Goal: Communication & Community: Answer question/provide support

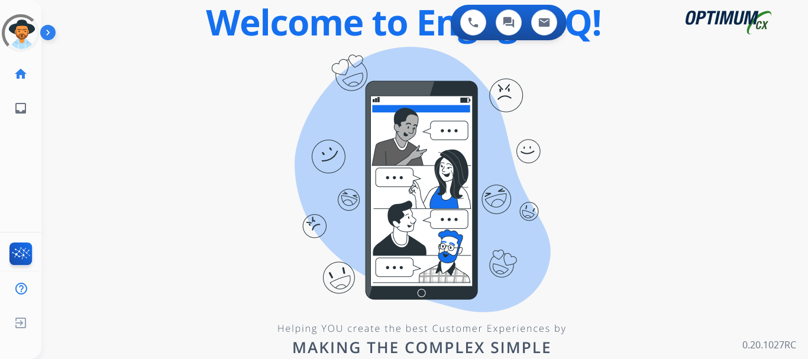
click at [746, 157] on div "0 Voice Interactions 0 Chat Interactions 0 Email Interactions swap_horiz Break …" at bounding box center [424, 179] width 766 height 359
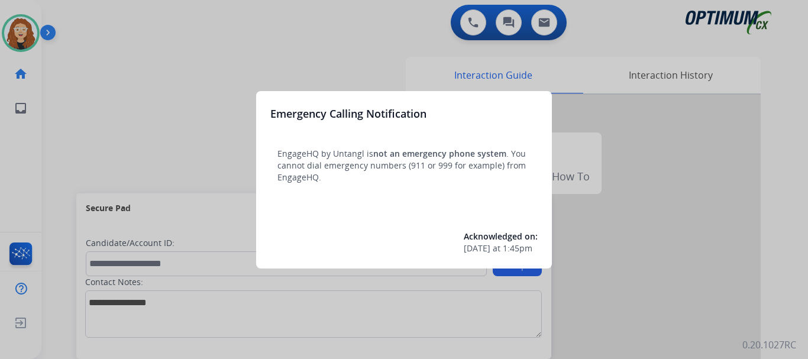
click at [175, 47] on div at bounding box center [404, 179] width 808 height 359
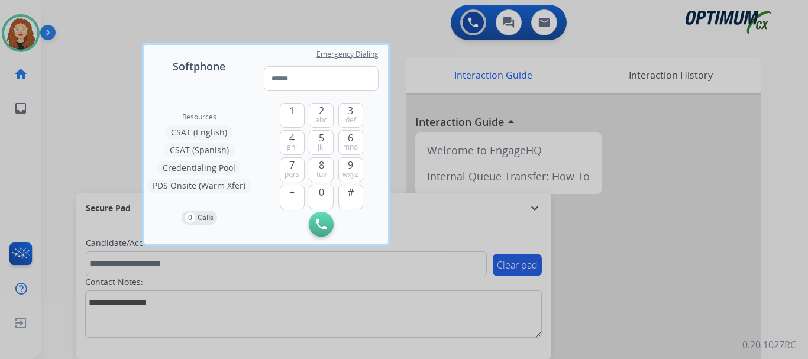
click at [110, 31] on div at bounding box center [404, 179] width 808 height 359
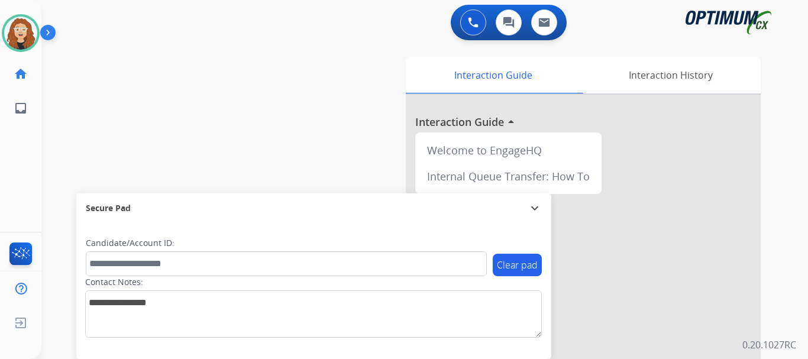
click at [70, 59] on div "swap_horiz Break voice bridge close_fullscreen Connect 3-Way Call merge_type Se…" at bounding box center [410, 289] width 738 height 493
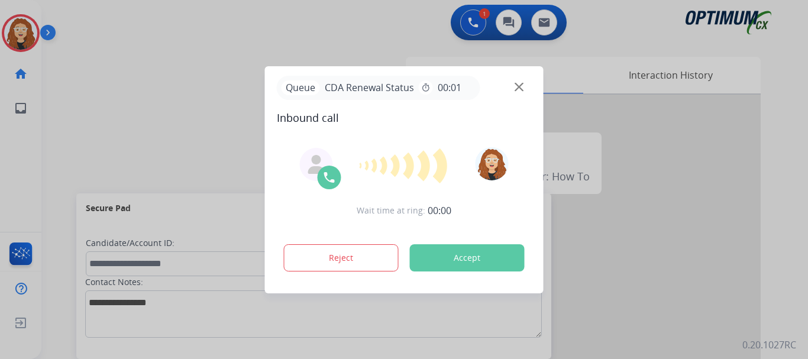
click at [88, 74] on div at bounding box center [404, 179] width 808 height 359
click at [458, 255] on button "Accept" at bounding box center [467, 257] width 115 height 27
click at [460, 257] on button "Accept" at bounding box center [467, 257] width 115 height 27
click at [284, 21] on div at bounding box center [404, 179] width 808 height 359
click at [486, 254] on button "Accept" at bounding box center [467, 257] width 115 height 27
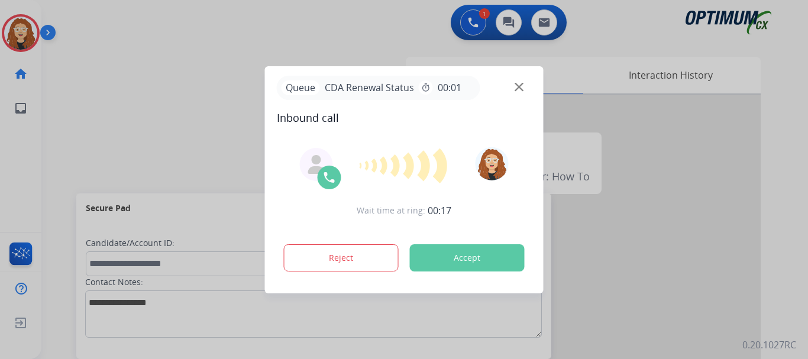
click at [486, 254] on button "Accept" at bounding box center [467, 257] width 115 height 27
click at [485, 255] on button "Accept" at bounding box center [467, 257] width 115 height 27
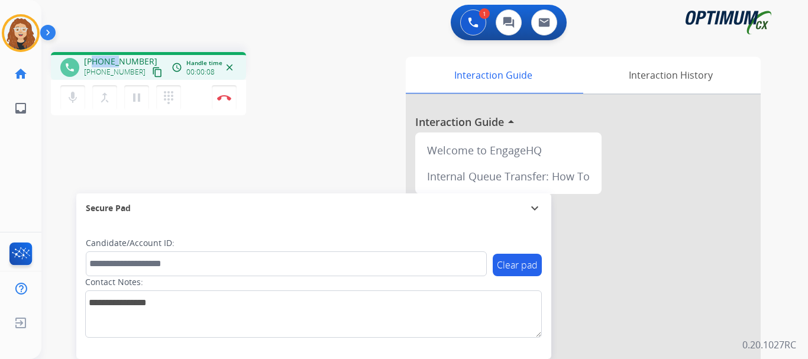
drag, startPoint x: 96, startPoint y: 59, endPoint x: 119, endPoint y: 59, distance: 23.1
click at [119, 59] on span "[PHONE_NUMBER]" at bounding box center [120, 62] width 73 height 12
drag, startPoint x: 95, startPoint y: 62, endPoint x: 145, endPoint y: 56, distance: 50.6
click at [145, 56] on div "[PHONE_NUMBER] [PHONE_NUMBER] content_copy" at bounding box center [124, 68] width 80 height 24
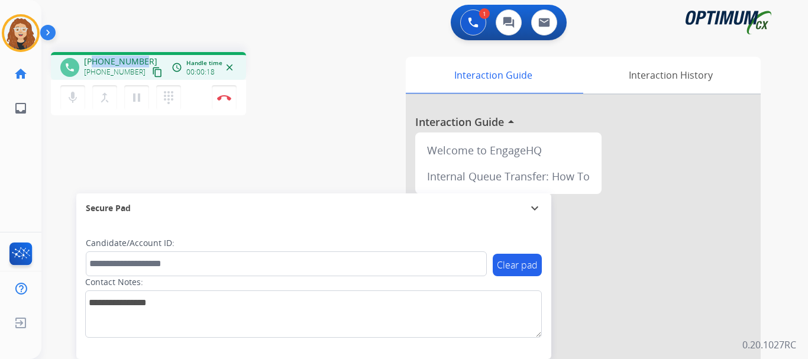
copy span "7279003428"
click at [229, 99] on img at bounding box center [224, 98] width 14 height 6
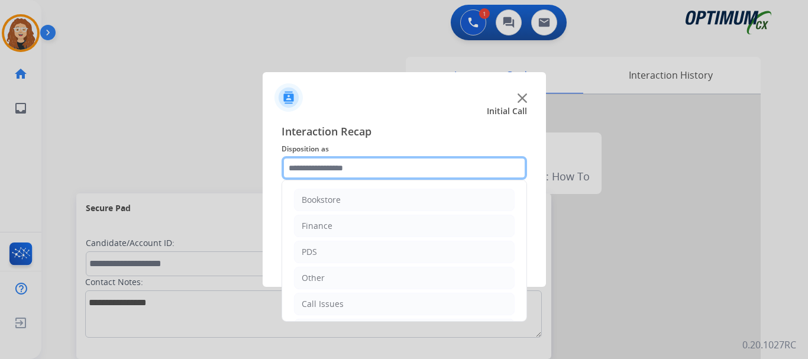
click at [331, 167] on input "text" at bounding box center [404, 168] width 245 height 24
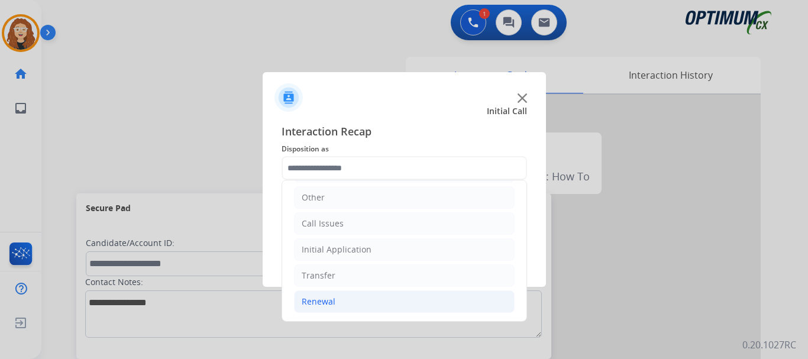
click at [367, 298] on li "Renewal" at bounding box center [404, 301] width 221 height 22
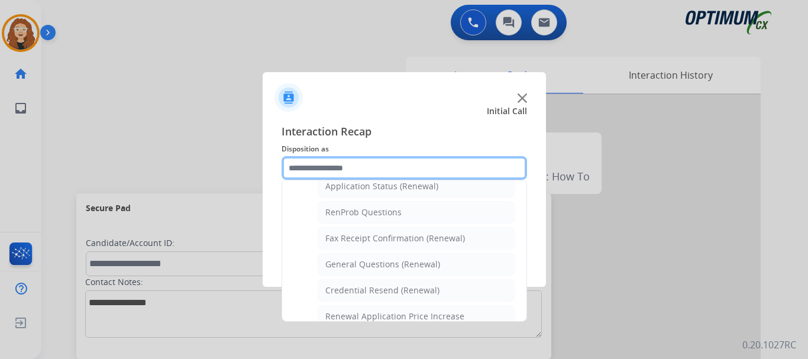
scroll to position [316, 0]
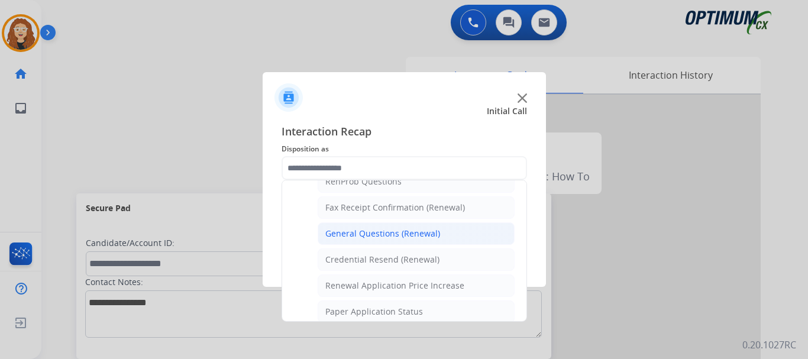
click at [402, 232] on div "General Questions (Renewal)" at bounding box center [382, 234] width 115 height 12
type input "**********"
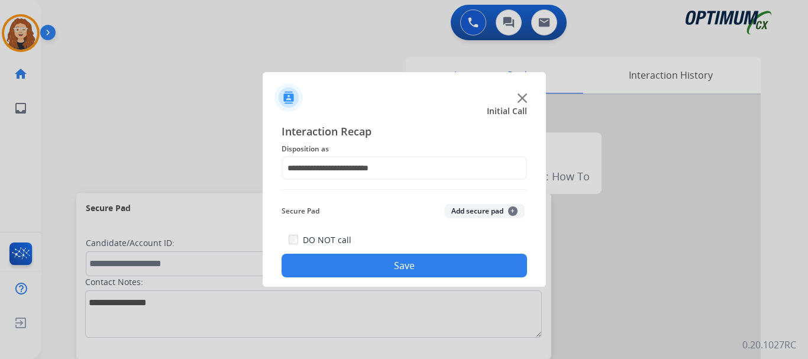
click at [395, 264] on button "Save" at bounding box center [404, 266] width 245 height 24
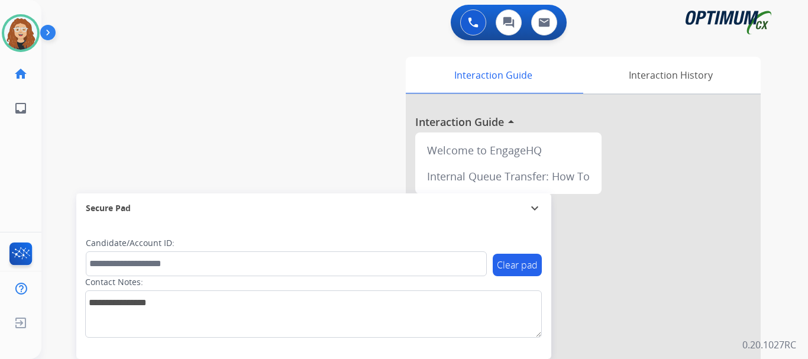
click at [66, 75] on div "swap_horiz Break voice bridge close_fullscreen Connect 3-Way Call merge_type Se…" at bounding box center [410, 289] width 738 height 493
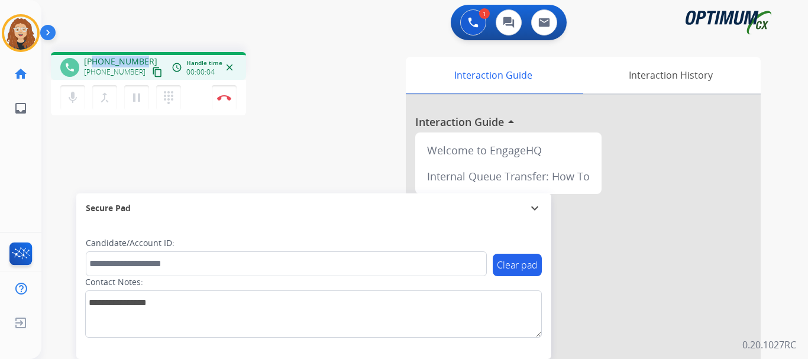
drag, startPoint x: 93, startPoint y: 61, endPoint x: 139, endPoint y: 59, distance: 46.2
click at [144, 59] on div "[PHONE_NUMBER] [PHONE_NUMBER] content_copy" at bounding box center [124, 68] width 80 height 24
copy span "9044665315"
click at [225, 98] on img at bounding box center [224, 98] width 14 height 6
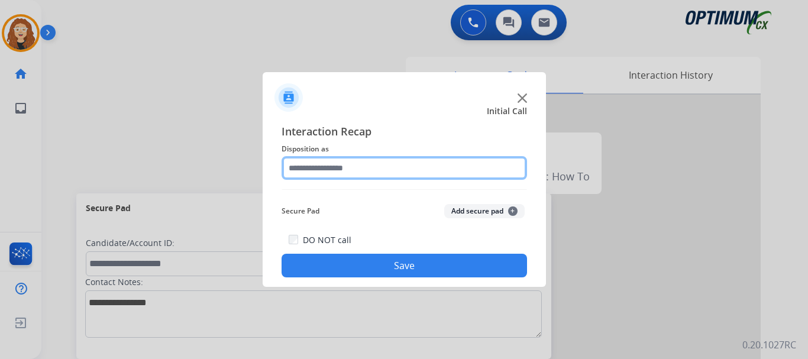
click at [345, 167] on input "text" at bounding box center [404, 168] width 245 height 24
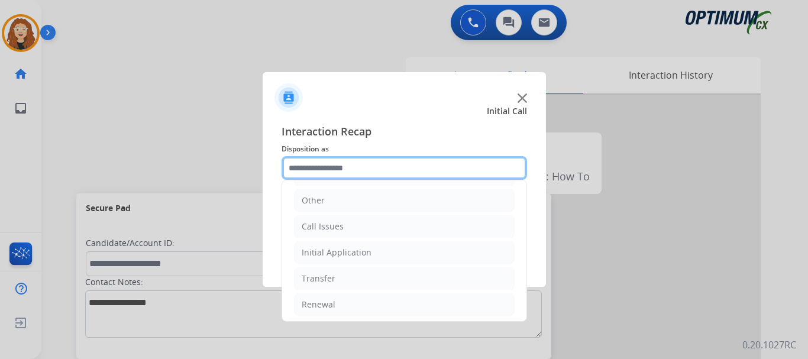
scroll to position [80, 0]
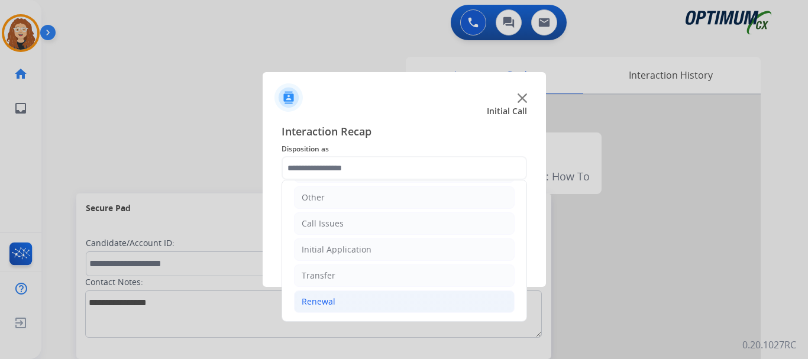
click at [330, 300] on div "Renewal" at bounding box center [319, 302] width 34 height 12
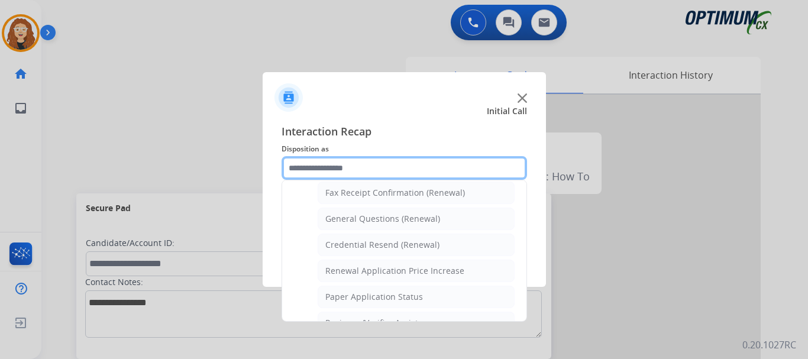
scroll to position [334, 0]
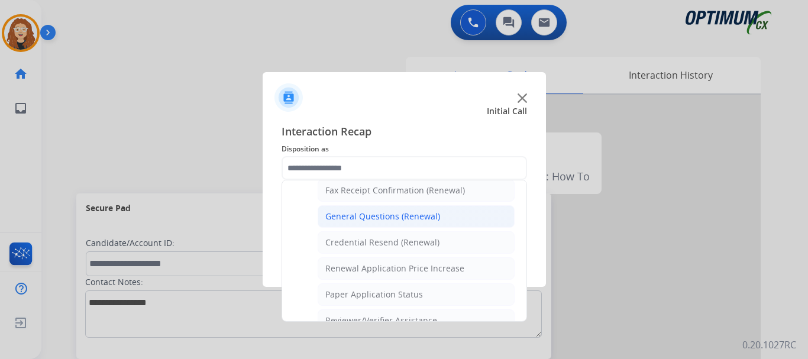
click at [402, 216] on div "General Questions (Renewal)" at bounding box center [382, 217] width 115 height 12
type input "**********"
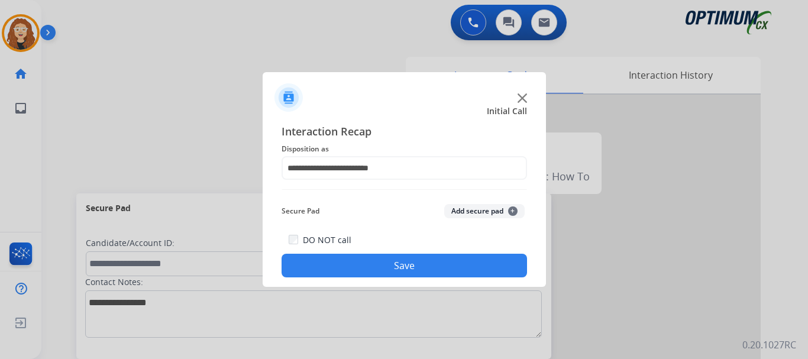
click at [415, 270] on button "Save" at bounding box center [404, 266] width 245 height 24
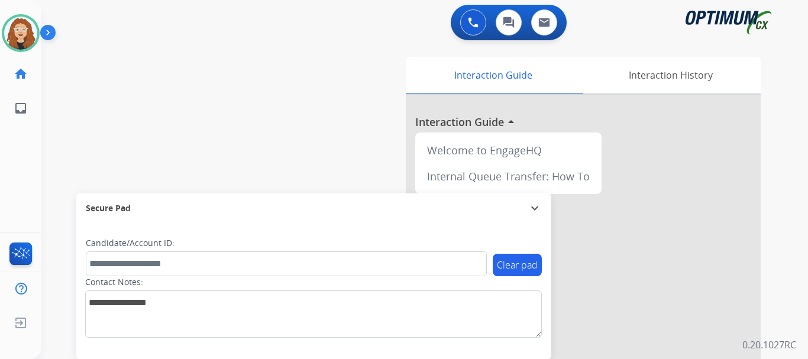
click at [72, 138] on div "swap_horiz Break voice bridge close_fullscreen Connect 3-Way Call merge_type Se…" at bounding box center [410, 289] width 738 height 493
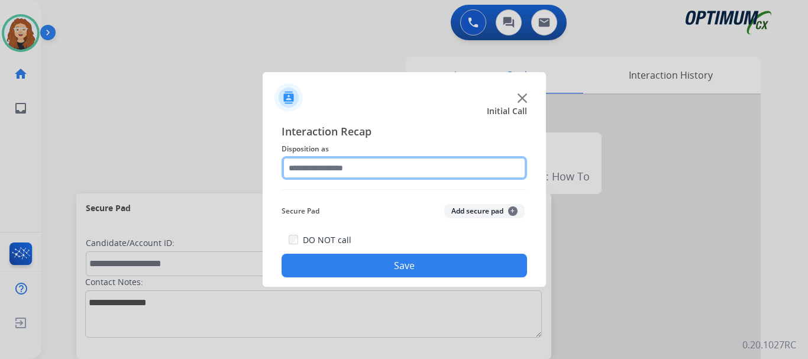
click at [318, 166] on input "text" at bounding box center [404, 168] width 245 height 24
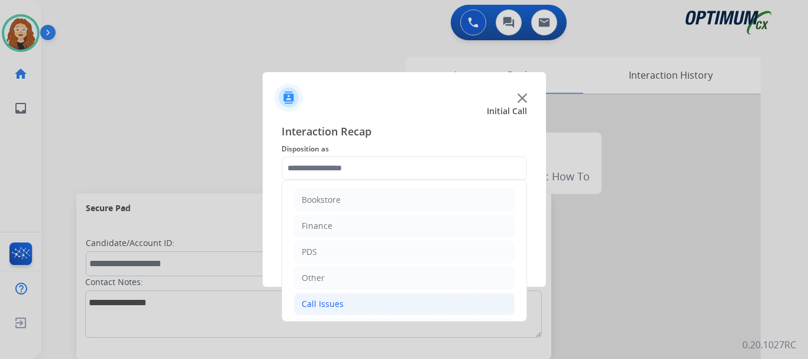
click at [359, 308] on li "Call Issues" at bounding box center [404, 304] width 221 height 22
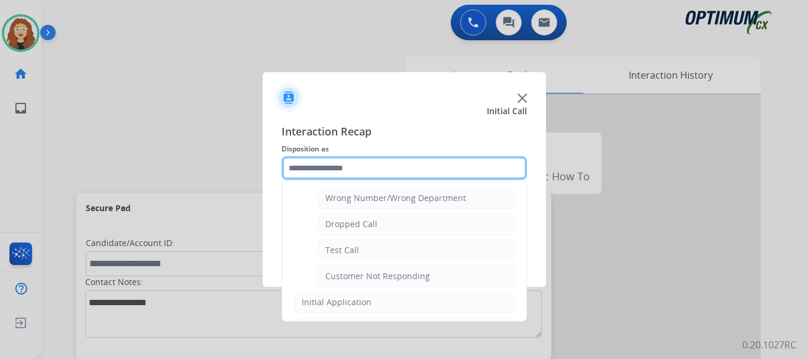
scroll to position [160, 0]
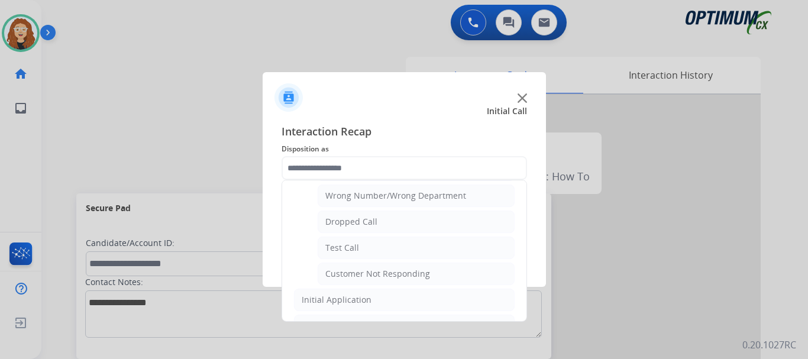
click at [412, 274] on div "Customer Not Responding" at bounding box center [377, 274] width 105 height 12
type input "**********"
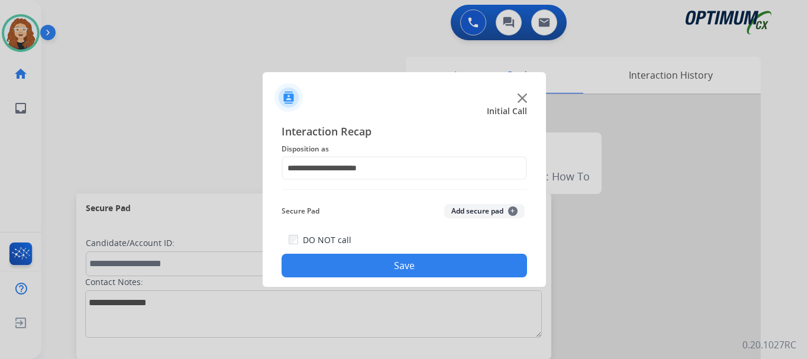
click at [412, 271] on button "Save" at bounding box center [404, 266] width 245 height 24
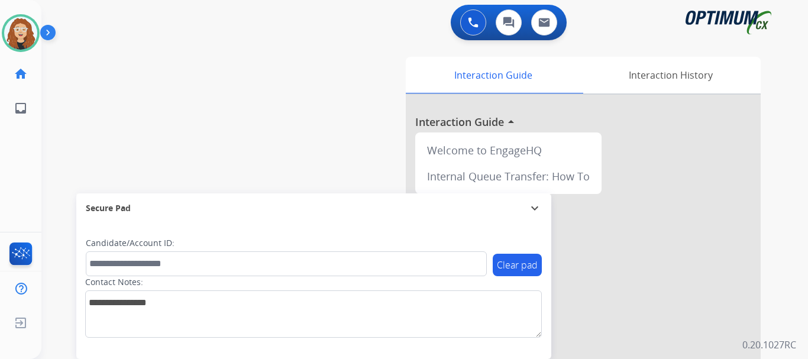
click at [76, 110] on div "swap_horiz Break voice bridge close_fullscreen Connect 3-Way Call merge_type Se…" at bounding box center [410, 289] width 738 height 493
click at [82, 103] on div "swap_horiz Break voice bridge close_fullscreen Connect 3-Way Call merge_type Se…" at bounding box center [410, 289] width 738 height 493
click at [78, 88] on div "swap_horiz Break voice bridge close_fullscreen Connect 3-Way Call merge_type Se…" at bounding box center [410, 289] width 738 height 493
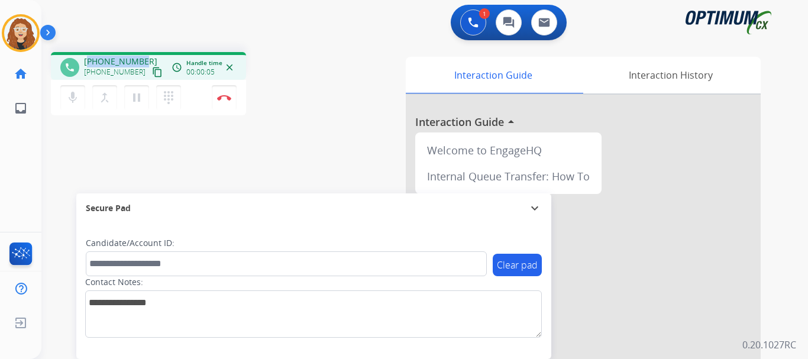
drag, startPoint x: 90, startPoint y: 61, endPoint x: 145, endPoint y: 60, distance: 55.0
click at [145, 60] on div "[PHONE_NUMBER] [PHONE_NUMBER] content_copy" at bounding box center [124, 68] width 80 height 24
copy span "18133603490"
click at [229, 96] on img at bounding box center [224, 98] width 14 height 6
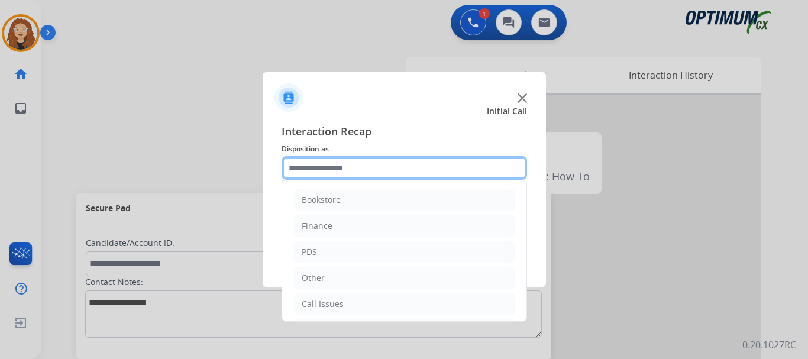
click at [344, 167] on input "text" at bounding box center [404, 168] width 245 height 24
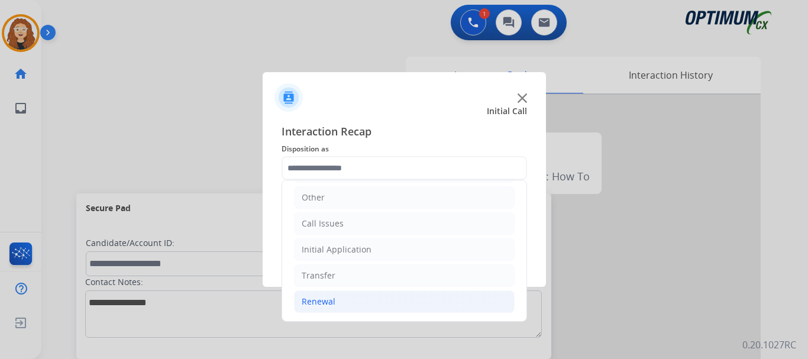
drag, startPoint x: 331, startPoint y: 299, endPoint x: 399, endPoint y: 305, distance: 67.7
click at [334, 300] on li "Renewal" at bounding box center [404, 301] width 221 height 22
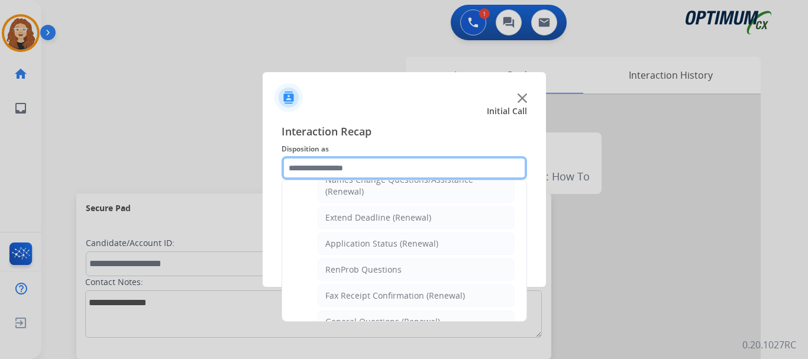
scroll to position [238, 0]
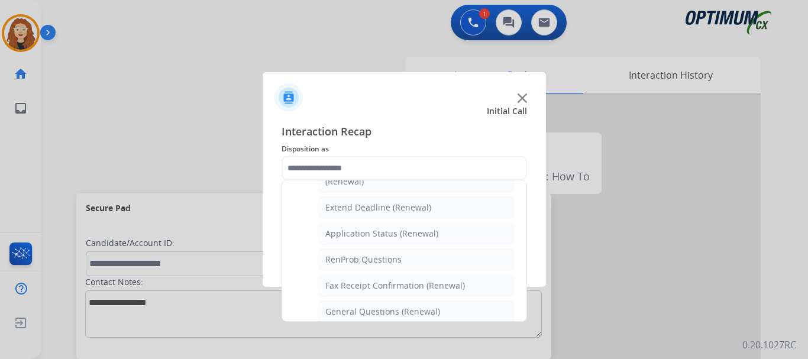
click at [408, 310] on div "General Questions (Renewal)" at bounding box center [382, 312] width 115 height 12
type input "**********"
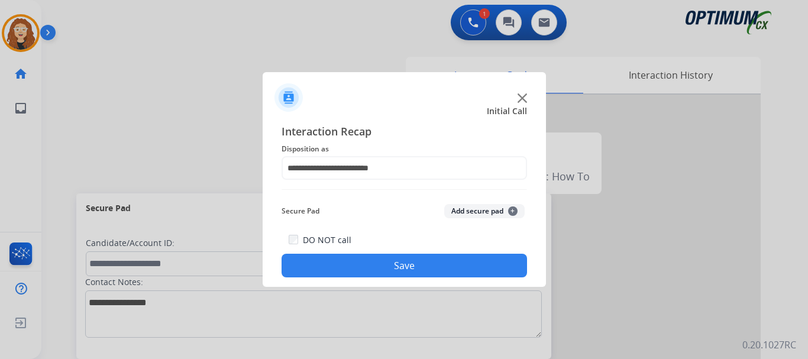
click at [478, 259] on button "Save" at bounding box center [404, 266] width 245 height 24
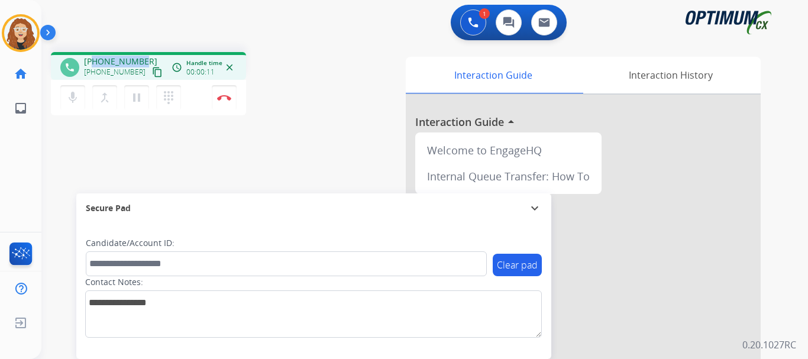
drag, startPoint x: 95, startPoint y: 59, endPoint x: 143, endPoint y: 59, distance: 47.9
click at [143, 59] on div "[PHONE_NUMBER] [PHONE_NUMBER] content_copy" at bounding box center [124, 68] width 80 height 24
copy span "9174069151"
click at [226, 98] on img at bounding box center [224, 98] width 14 height 6
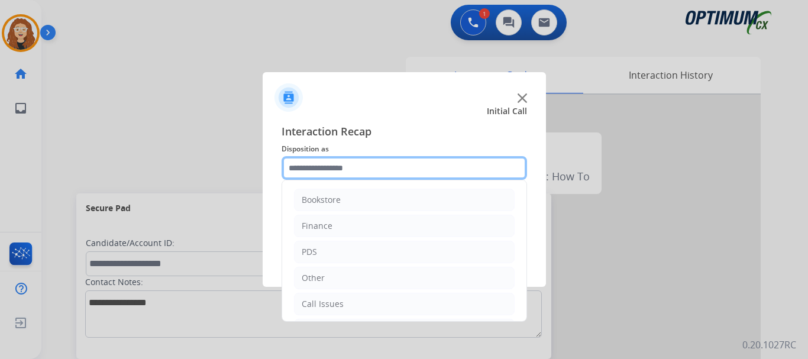
click at [338, 169] on input "text" at bounding box center [404, 168] width 245 height 24
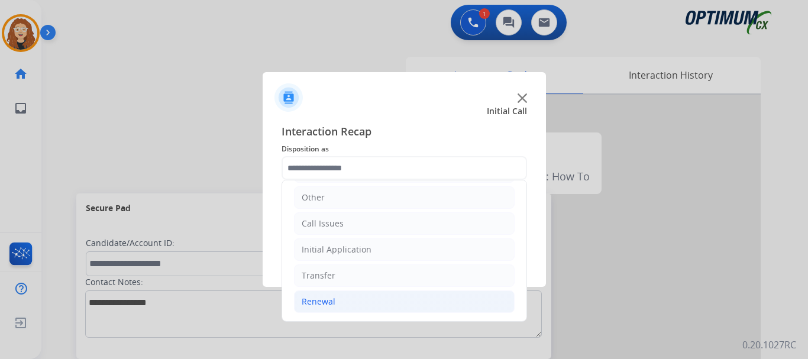
drag, startPoint x: 339, startPoint y: 299, endPoint x: 416, endPoint y: 292, distance: 77.7
click at [341, 299] on li "Renewal" at bounding box center [404, 301] width 221 height 22
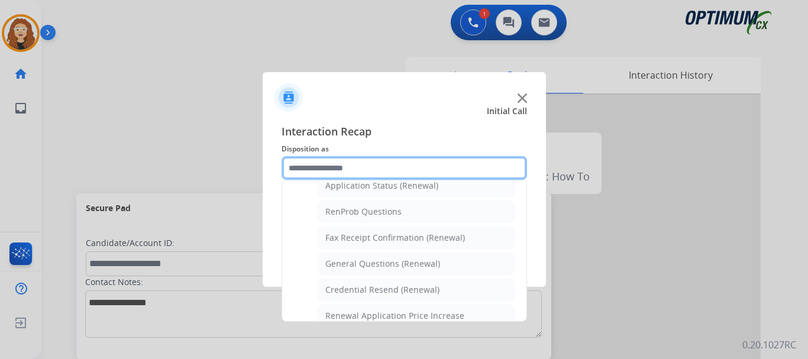
scroll to position [299, 0]
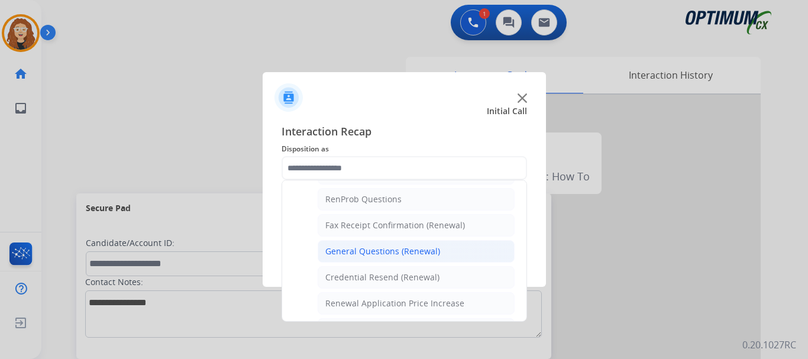
click at [416, 252] on div "General Questions (Renewal)" at bounding box center [382, 251] width 115 height 12
type input "**********"
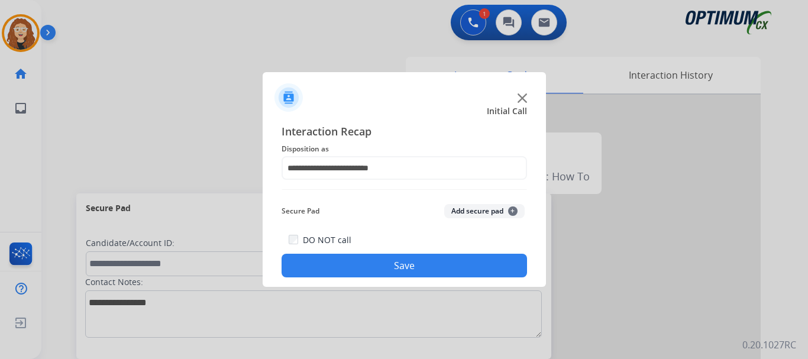
click at [402, 266] on button "Save" at bounding box center [404, 266] width 245 height 24
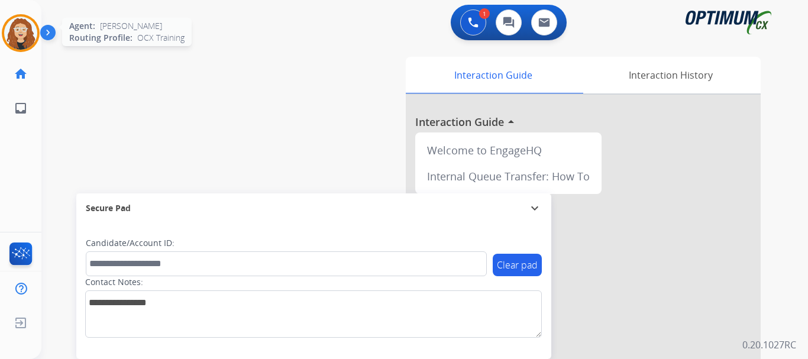
click at [20, 34] on img at bounding box center [20, 33] width 33 height 33
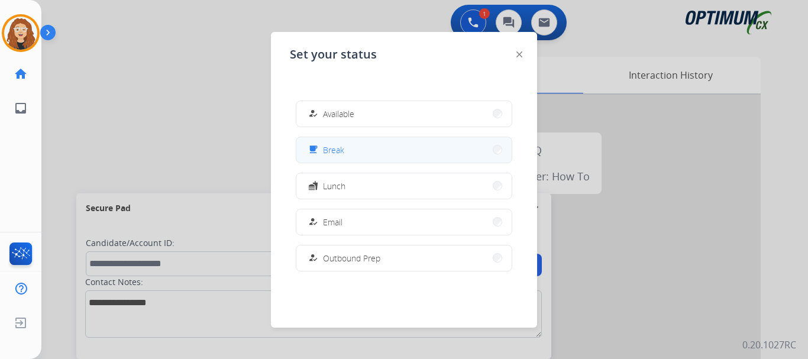
click at [406, 149] on button "free_breakfast Break" at bounding box center [403, 149] width 215 height 25
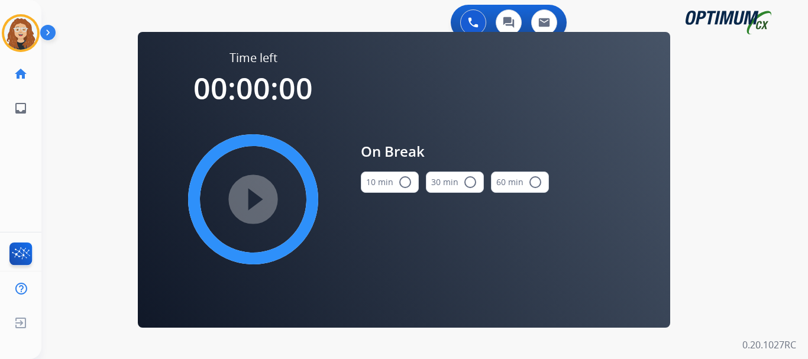
click at [406, 180] on mat-icon "radio_button_unchecked" at bounding box center [405, 182] width 14 height 14
click at [260, 203] on mat-icon "play_circle_filled" at bounding box center [253, 199] width 14 height 14
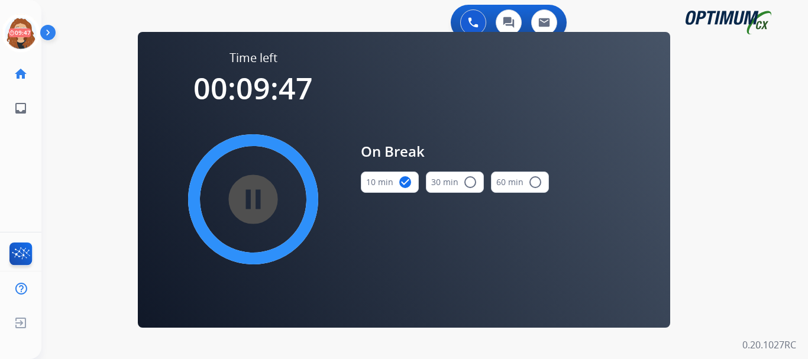
click at [66, 106] on div "0 Voice Interactions 0 Chat Interactions 0 Email Interactions swap_horiz Break …" at bounding box center [424, 179] width 766 height 359
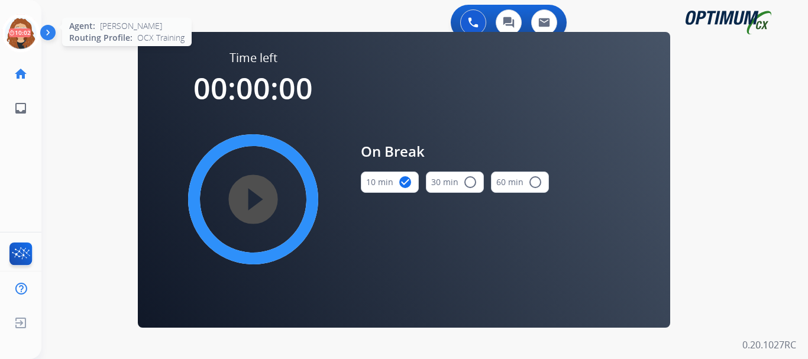
click at [25, 37] on icon at bounding box center [21, 33] width 38 height 38
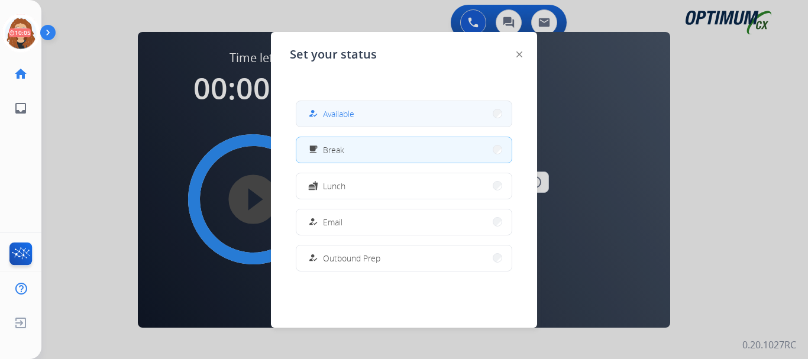
click at [334, 110] on span "Available" at bounding box center [338, 114] width 31 height 12
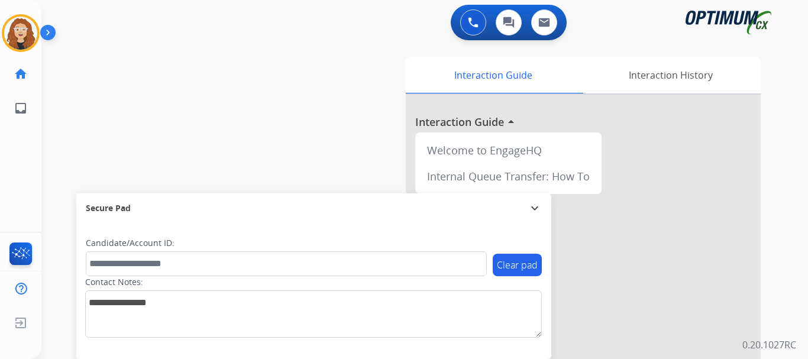
click at [67, 106] on div "swap_horiz Break voice bridge close_fullscreen Connect 3-Way Call merge_type Se…" at bounding box center [410, 289] width 738 height 493
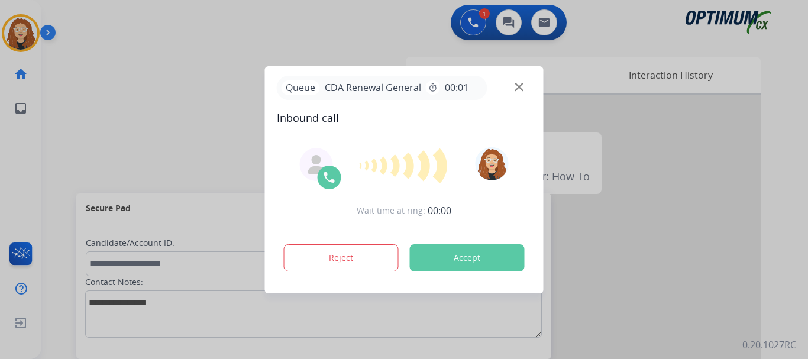
click at [74, 115] on div at bounding box center [404, 179] width 808 height 359
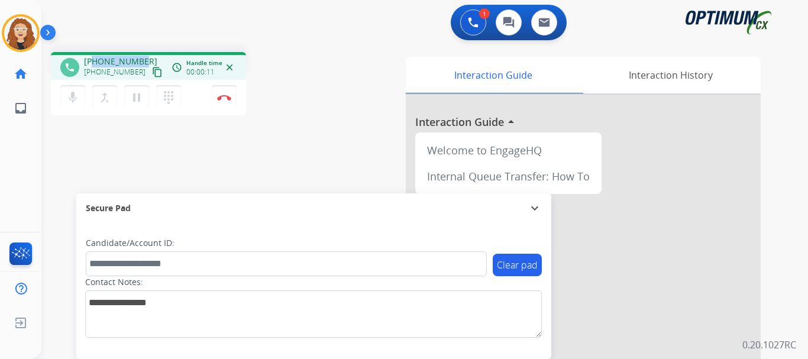
drag, startPoint x: 93, startPoint y: 60, endPoint x: 141, endPoint y: 57, distance: 48.6
click at [141, 57] on div "[PHONE_NUMBER] [PHONE_NUMBER] content_copy" at bounding box center [124, 68] width 80 height 24
copy span "4053391876"
click at [229, 101] on button "Disconnect" at bounding box center [224, 97] width 25 height 25
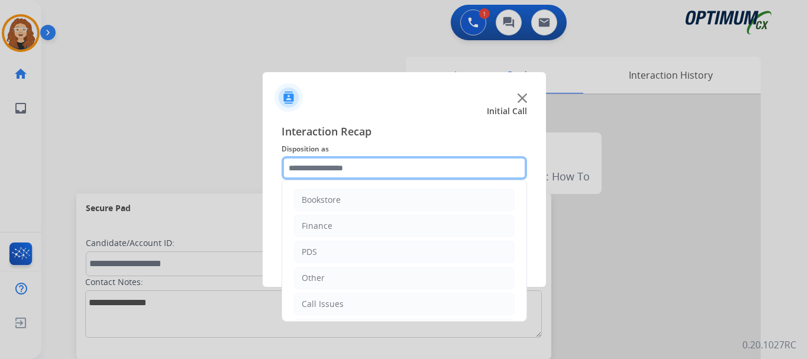
click at [345, 166] on input "text" at bounding box center [404, 168] width 245 height 24
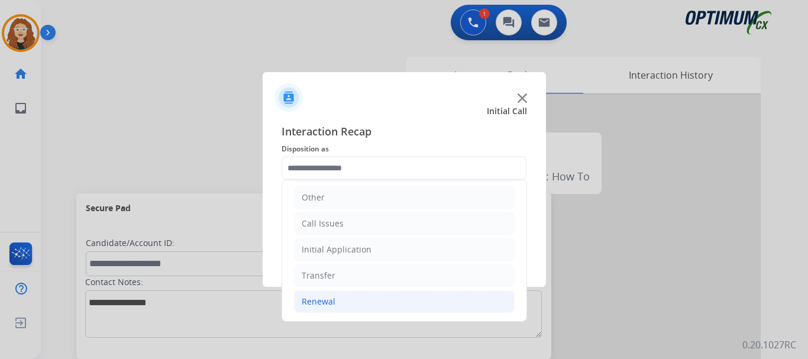
click at [342, 297] on li "Renewal" at bounding box center [404, 301] width 221 height 22
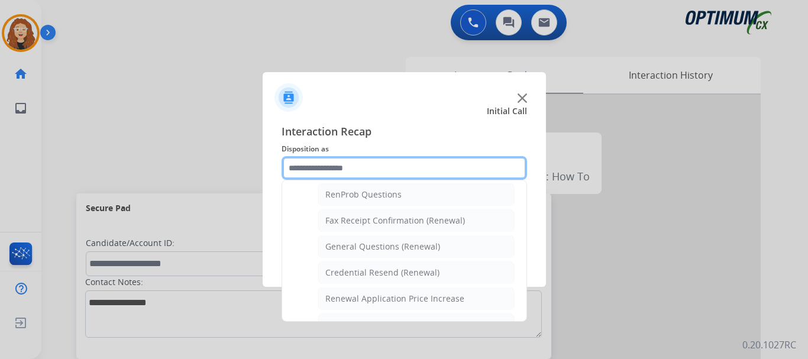
scroll to position [306, 0]
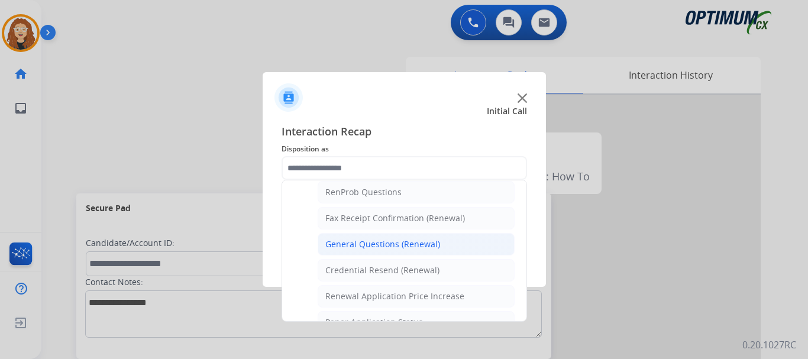
click at [405, 239] on div "General Questions (Renewal)" at bounding box center [382, 244] width 115 height 12
type input "**********"
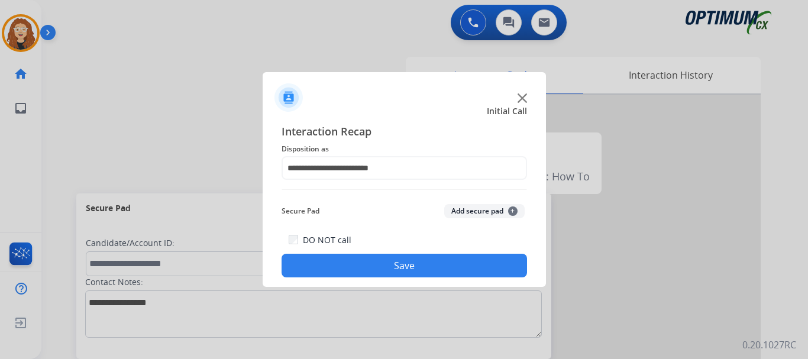
click at [397, 260] on button "Save" at bounding box center [404, 266] width 245 height 24
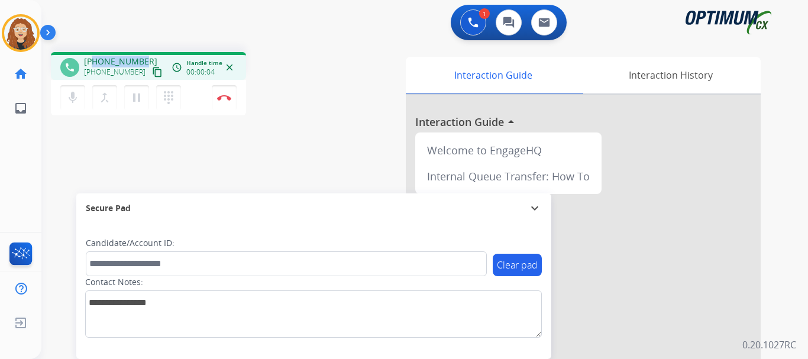
drag, startPoint x: 96, startPoint y: 61, endPoint x: 145, endPoint y: 51, distance: 50.0
click at [145, 51] on div "phone [PHONE_NUMBER] [PHONE_NUMBER] content_copy access_time Call metrics Queue…" at bounding box center [410, 289] width 738 height 493
copy span "5735210917"
click at [229, 101] on button "Disconnect" at bounding box center [224, 97] width 25 height 25
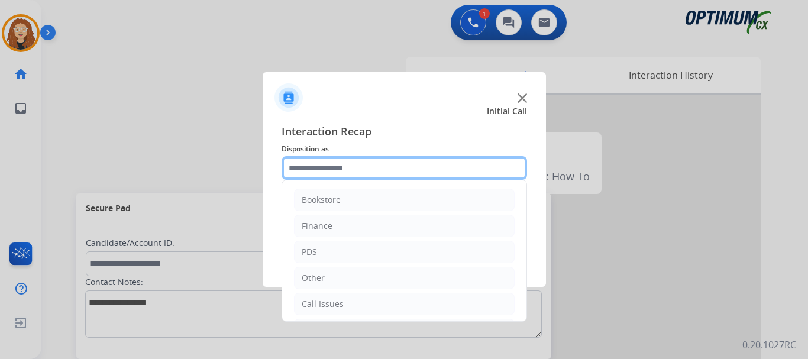
click at [338, 164] on input "text" at bounding box center [404, 168] width 245 height 24
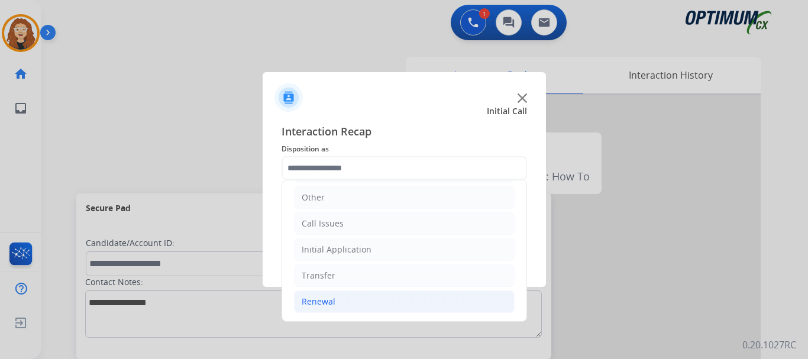
drag, startPoint x: 336, startPoint y: 305, endPoint x: 349, endPoint y: 305, distance: 13.0
click at [338, 305] on li "Renewal" at bounding box center [404, 301] width 221 height 22
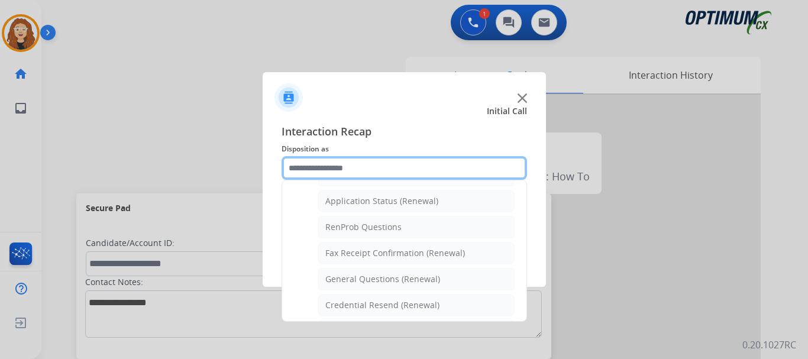
scroll to position [291, 0]
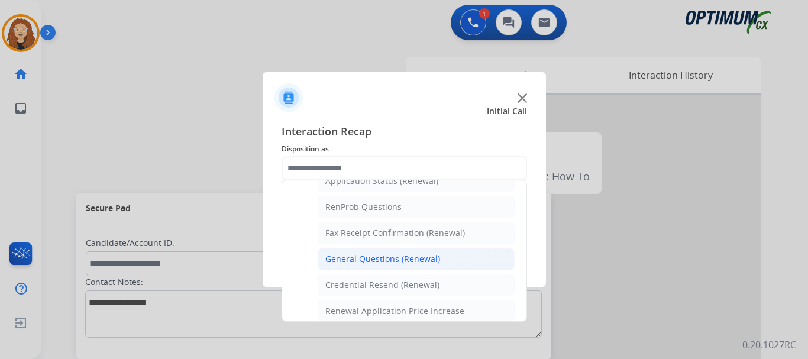
click at [422, 265] on div "General Questions (Renewal)" at bounding box center [382, 259] width 115 height 12
type input "**********"
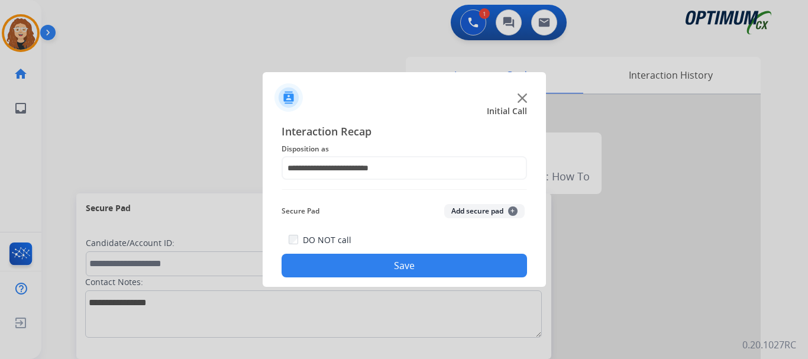
click at [412, 263] on button "Save" at bounding box center [404, 266] width 245 height 24
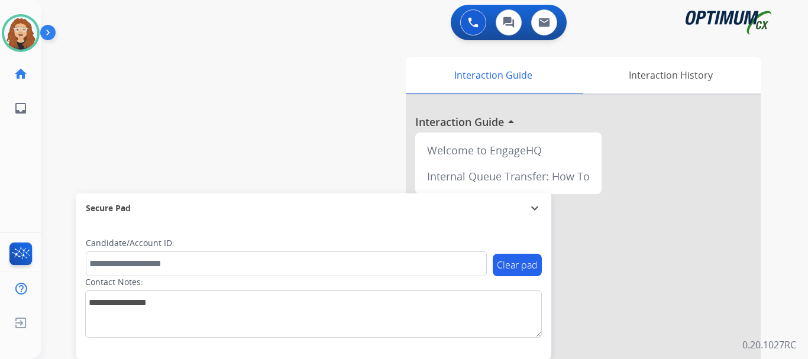
click at [74, 145] on div "swap_horiz Break voice bridge close_fullscreen Connect 3-Way Call merge_type Se…" at bounding box center [410, 289] width 738 height 493
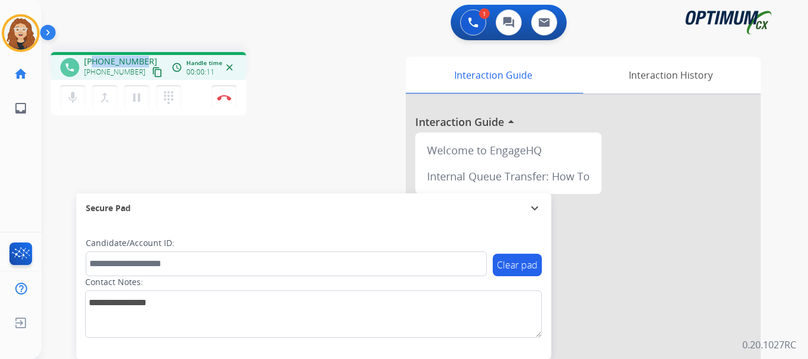
drag, startPoint x: 98, startPoint y: 59, endPoint x: 141, endPoint y: 57, distance: 43.8
click at [141, 57] on div "[PHONE_NUMBER] [PHONE_NUMBER] content_copy" at bounding box center [124, 68] width 80 height 24
copy span "7168016743"
click at [227, 102] on button "Disconnect" at bounding box center [224, 97] width 25 height 25
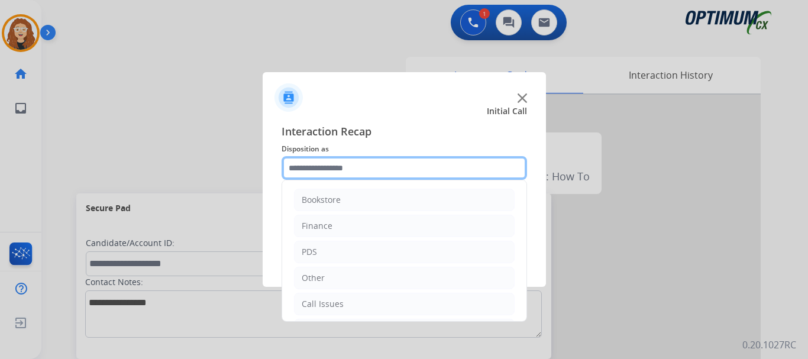
click at [310, 158] on input "text" at bounding box center [404, 168] width 245 height 24
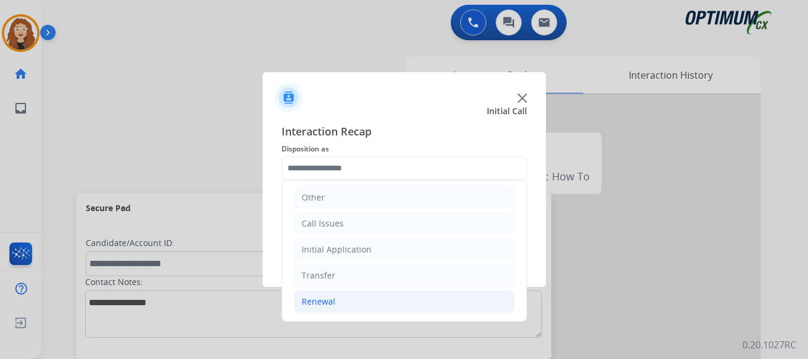
click at [385, 305] on li "Renewal" at bounding box center [404, 301] width 221 height 22
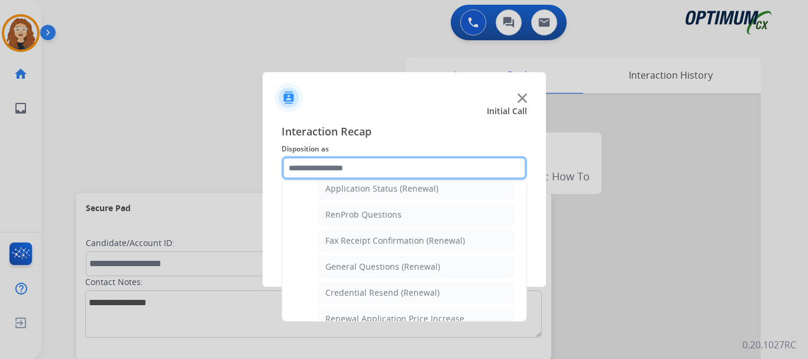
scroll to position [294, 0]
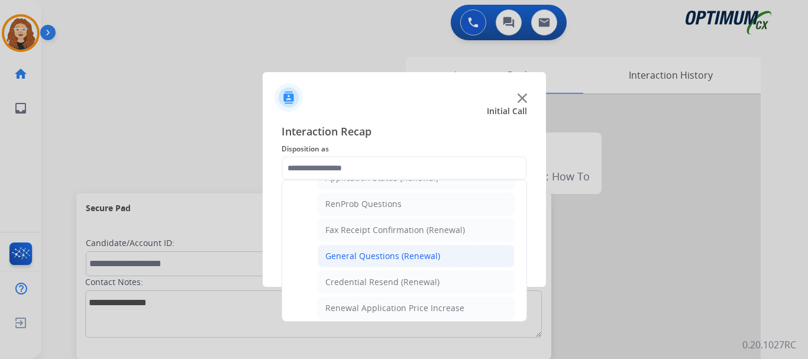
click at [422, 257] on div "General Questions (Renewal)" at bounding box center [382, 256] width 115 height 12
type input "**********"
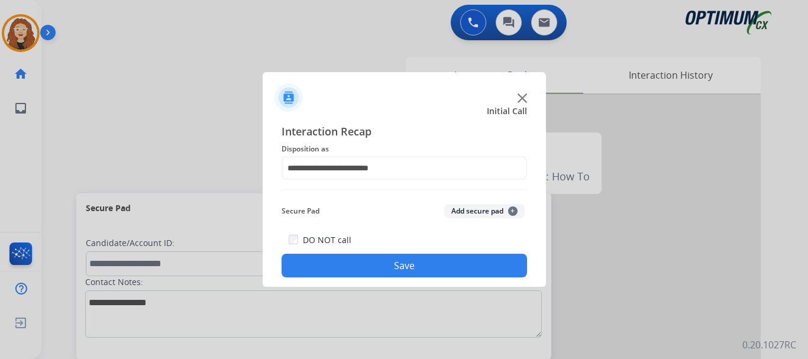
click at [419, 266] on button "Save" at bounding box center [404, 266] width 245 height 24
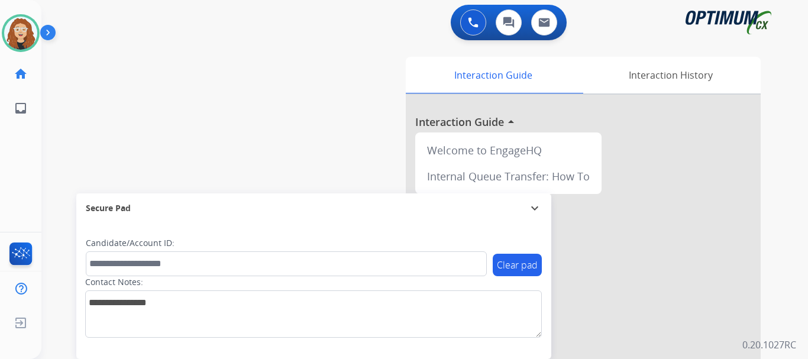
click at [295, 151] on div "swap_horiz Break voice bridge close_fullscreen Connect 3-Way Call merge_type Se…" at bounding box center [410, 289] width 738 height 493
click at [56, 88] on div "swap_horiz Break voice bridge close_fullscreen Connect 3-Way Call merge_type Se…" at bounding box center [410, 289] width 738 height 493
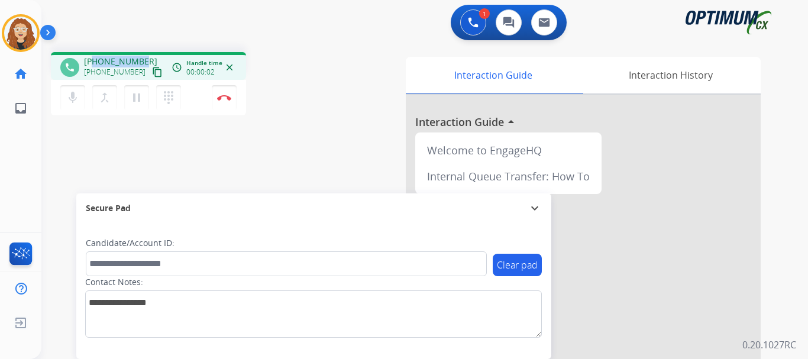
drag, startPoint x: 96, startPoint y: 61, endPoint x: 145, endPoint y: 57, distance: 49.8
click at [145, 57] on div "[PHONE_NUMBER] [PHONE_NUMBER] content_copy" at bounding box center [124, 68] width 80 height 24
copy span "3143197655"
click at [226, 98] on img at bounding box center [224, 98] width 14 height 6
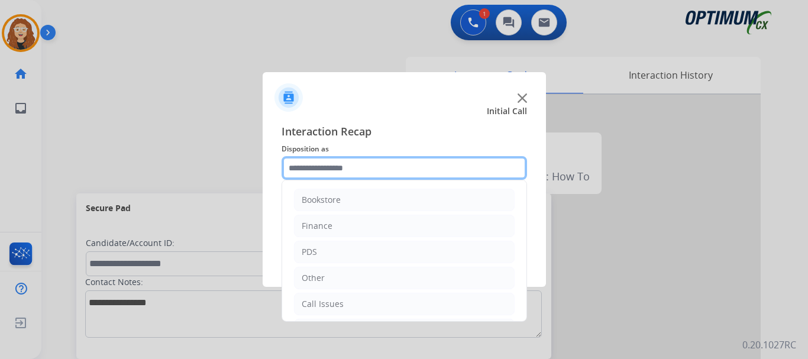
click at [335, 164] on input "text" at bounding box center [404, 168] width 245 height 24
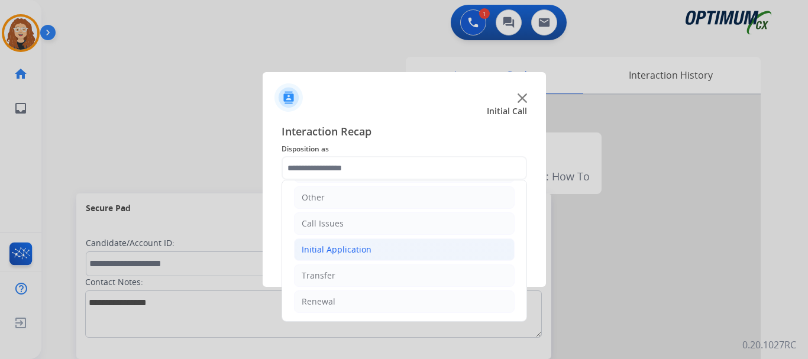
click at [429, 252] on li "Initial Application" at bounding box center [404, 249] width 221 height 22
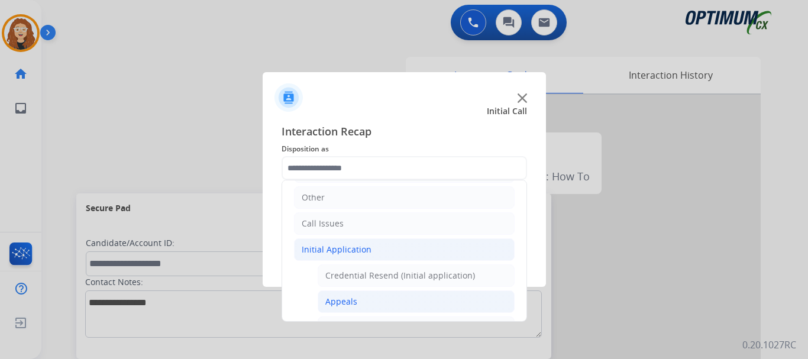
click at [402, 309] on li "Appeals" at bounding box center [416, 301] width 197 height 22
type input "*******"
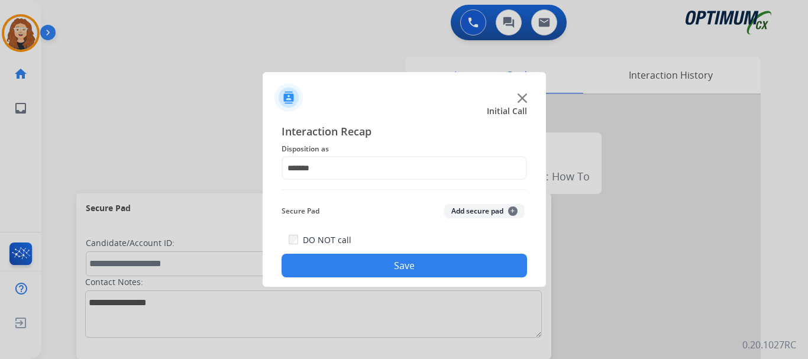
click at [422, 266] on button "Save" at bounding box center [404, 266] width 245 height 24
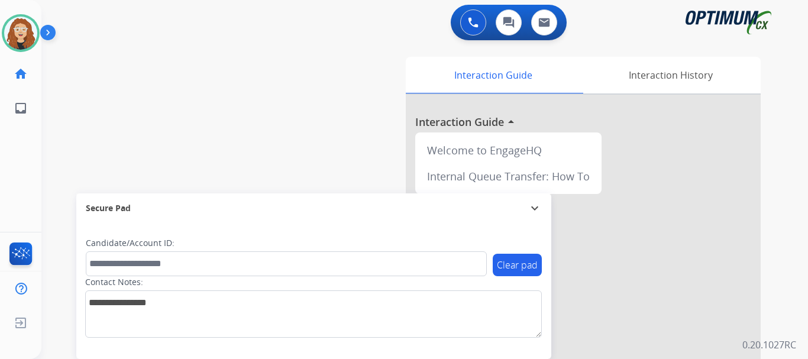
click at [80, 123] on div "swap_horiz Break voice bridge close_fullscreen Connect 3-Way Call merge_type Se…" at bounding box center [410, 289] width 738 height 493
click at [80, 121] on div "swap_horiz Break voice bridge close_fullscreen Connect 3-Way Call merge_type Se…" at bounding box center [410, 289] width 738 height 493
click at [48, 135] on div "swap_horiz Break voice bridge close_fullscreen Connect 3-Way Call merge_type Se…" at bounding box center [410, 289] width 738 height 493
click at [68, 133] on div "swap_horiz Break voice bridge close_fullscreen Connect 3-Way Call merge_type Se…" at bounding box center [410, 289] width 738 height 493
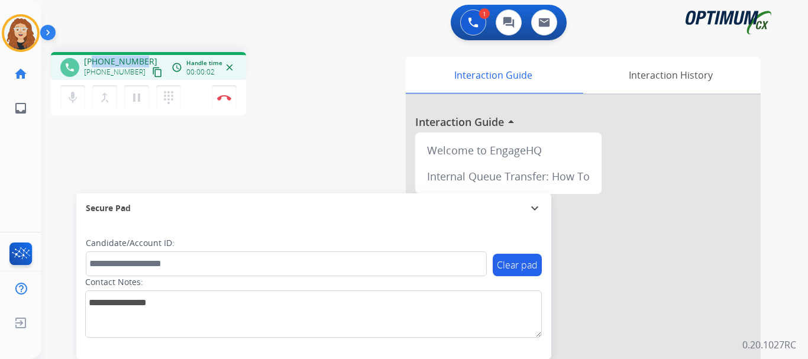
drag, startPoint x: 95, startPoint y: 59, endPoint x: 145, endPoint y: 59, distance: 50.3
click at [145, 59] on div "[PHONE_NUMBER] [PHONE_NUMBER] content_copy" at bounding box center [124, 68] width 80 height 24
copy span "6147419439"
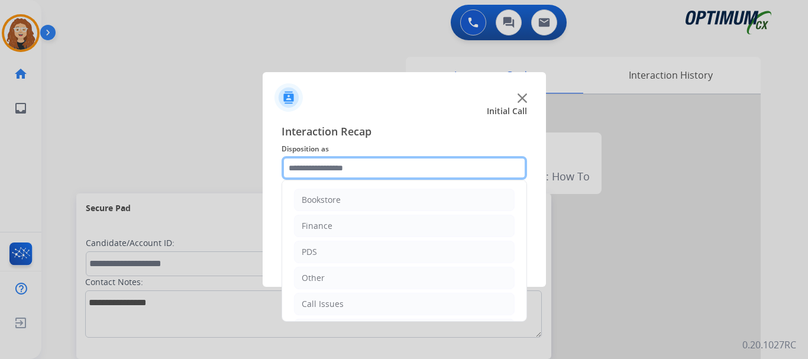
click at [332, 167] on input "text" at bounding box center [404, 168] width 245 height 24
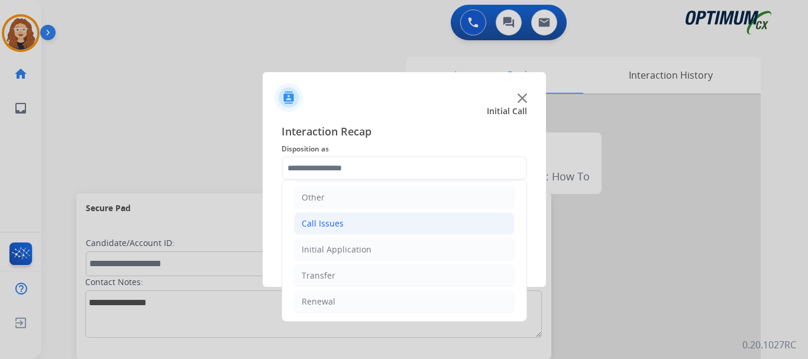
click at [341, 229] on div "Call Issues" at bounding box center [323, 224] width 42 height 12
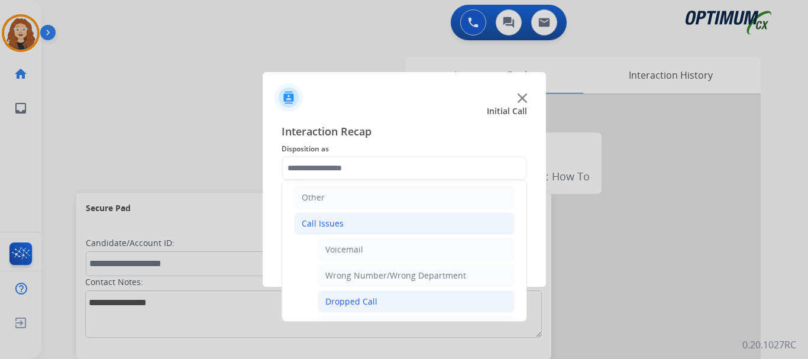
click at [366, 301] on div "Dropped Call" at bounding box center [351, 302] width 52 height 12
type input "**********"
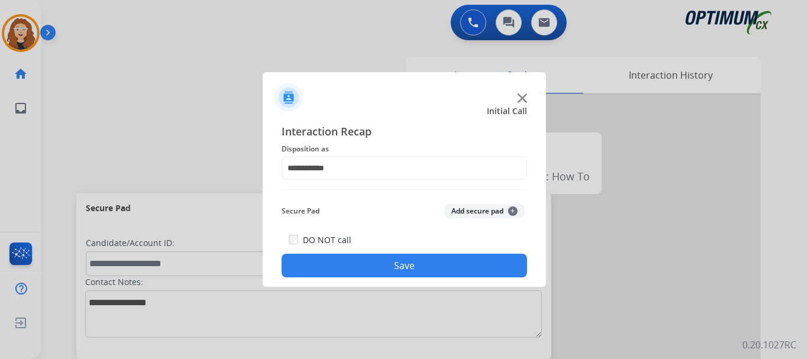
click at [349, 257] on button "Save" at bounding box center [404, 266] width 245 height 24
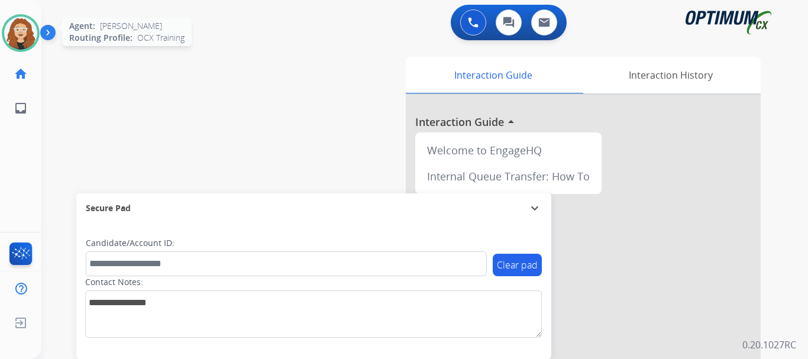
click at [18, 30] on img at bounding box center [20, 33] width 33 height 33
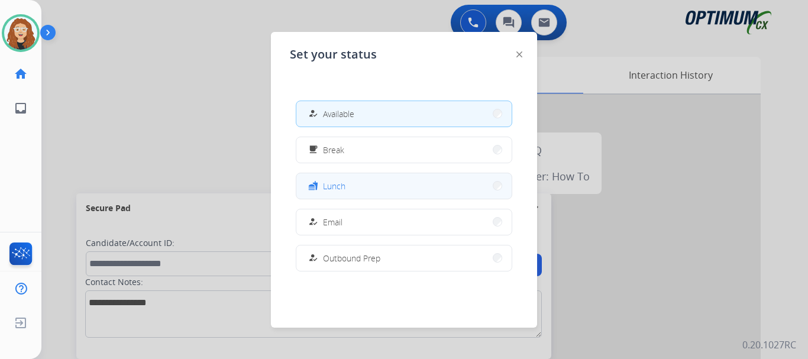
click at [455, 183] on button "fastfood Lunch" at bounding box center [403, 185] width 215 height 25
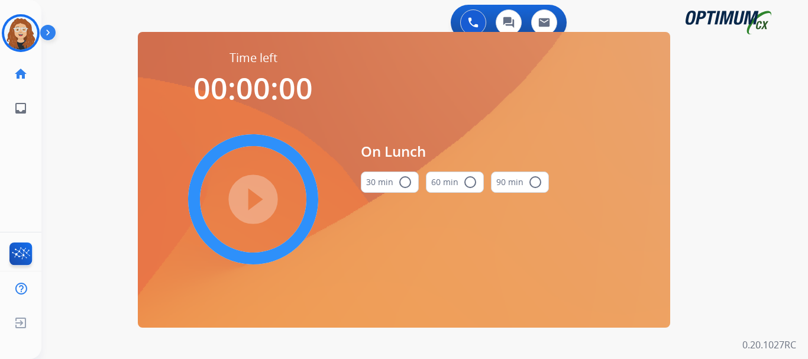
click at [406, 183] on mat-icon "radio_button_unchecked" at bounding box center [405, 182] width 14 height 14
click at [257, 200] on mat-icon "play_circle_filled" at bounding box center [253, 199] width 14 height 14
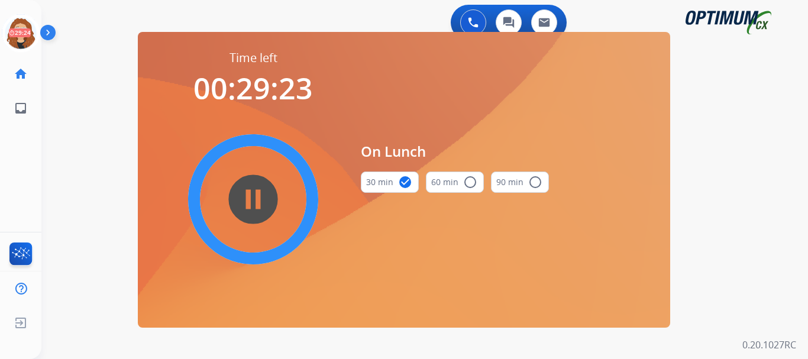
click at [77, 125] on div "0 Voice Interactions 0 Chat Interactions 0 Email Interactions swap_horiz Break …" at bounding box center [424, 179] width 766 height 359
click at [18, 32] on icon at bounding box center [21, 33] width 38 height 38
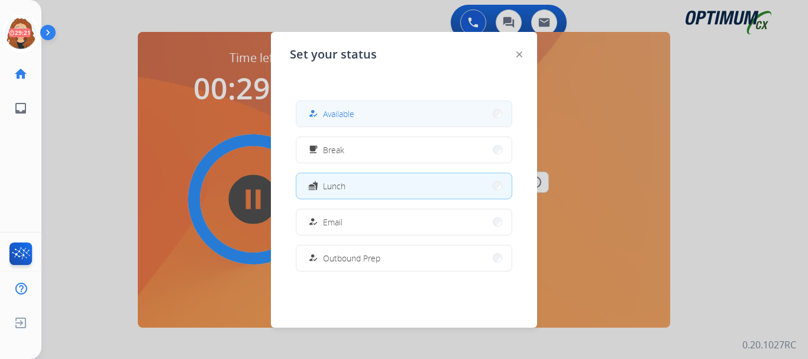
click at [413, 111] on button "how_to_reg Available" at bounding box center [403, 113] width 215 height 25
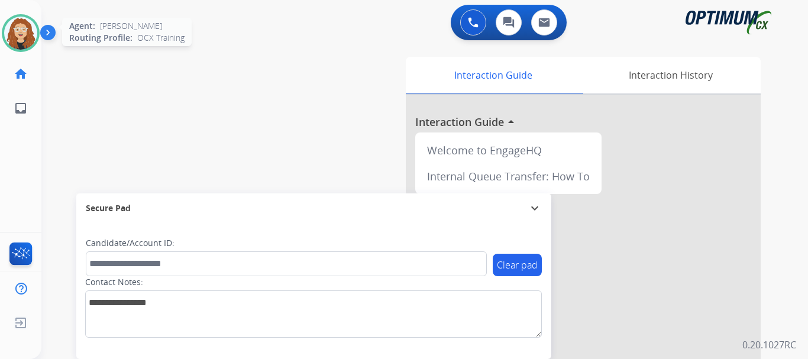
click at [18, 40] on img at bounding box center [20, 33] width 33 height 33
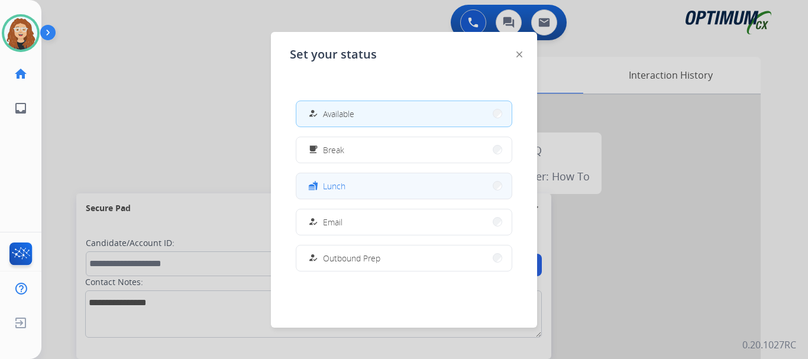
click at [376, 186] on button "fastfood Lunch" at bounding box center [403, 185] width 215 height 25
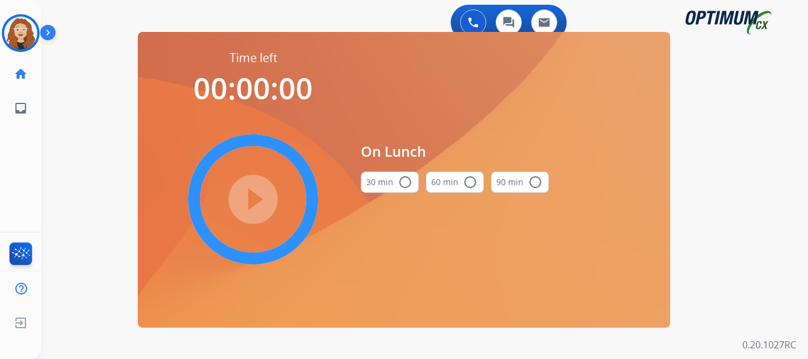
click at [408, 185] on mat-icon "radio_button_unchecked" at bounding box center [405, 182] width 14 height 14
click at [260, 196] on mat-icon "play_circle_filled" at bounding box center [253, 199] width 14 height 14
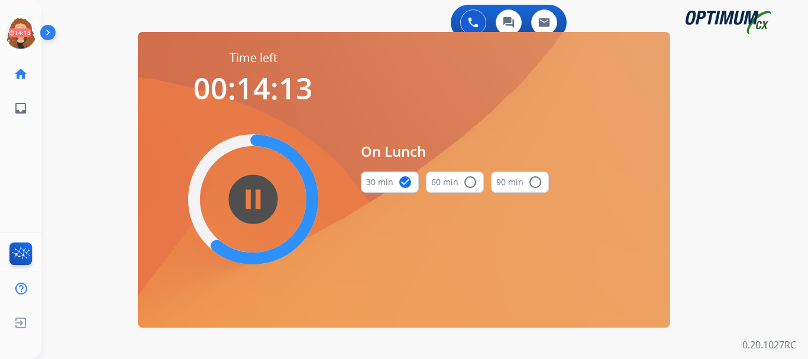
click at [89, 117] on div "0 Voice Interactions 0 Chat Interactions 0 Email Interactions swap_horiz Break …" at bounding box center [424, 179] width 766 height 359
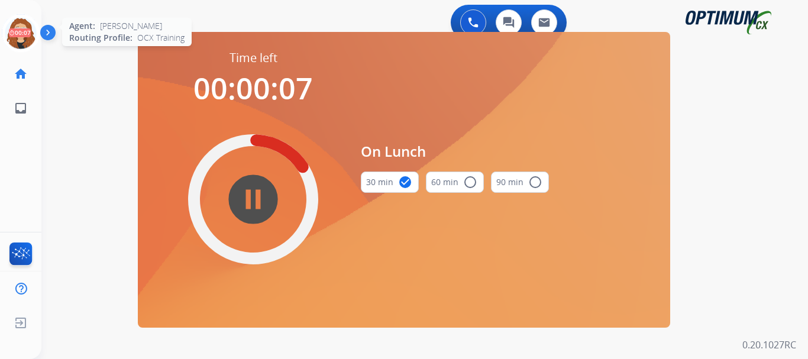
click at [21, 31] on icon at bounding box center [21, 33] width 38 height 38
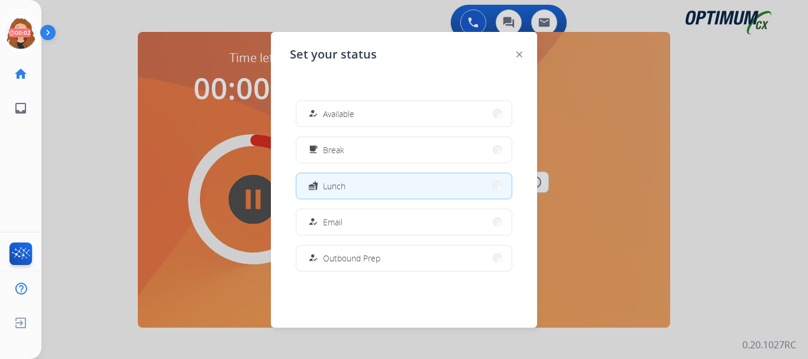
click at [93, 144] on div at bounding box center [404, 179] width 808 height 359
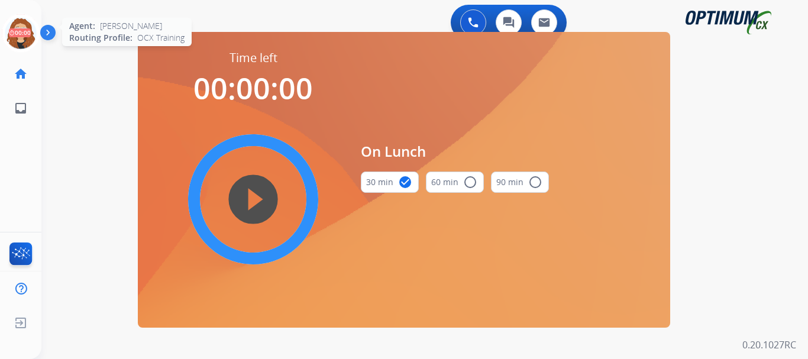
click at [14, 32] on icon at bounding box center [21, 33] width 38 height 38
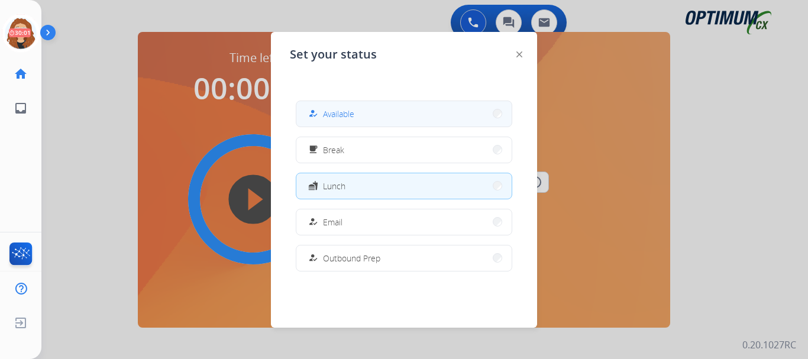
click at [447, 114] on button "how_to_reg Available" at bounding box center [403, 113] width 215 height 25
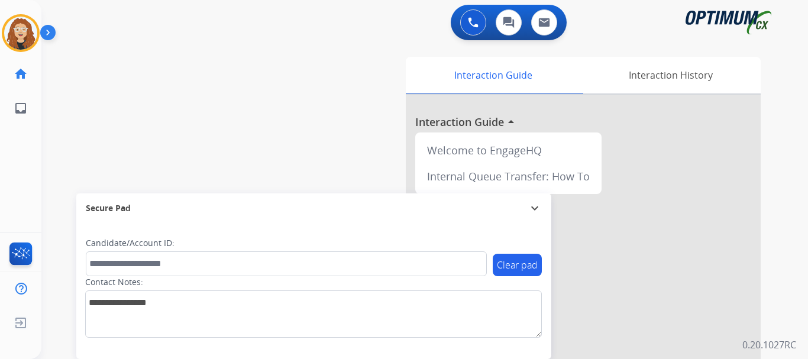
click at [73, 151] on div "swap_horiz Break voice bridge close_fullscreen Connect 3-Way Call merge_type Se…" at bounding box center [410, 289] width 738 height 493
click at [59, 119] on div "swap_horiz Break voice bridge close_fullscreen Connect 3-Way Call merge_type Se…" at bounding box center [410, 289] width 738 height 493
click at [470, 21] on img at bounding box center [473, 22] width 11 height 11
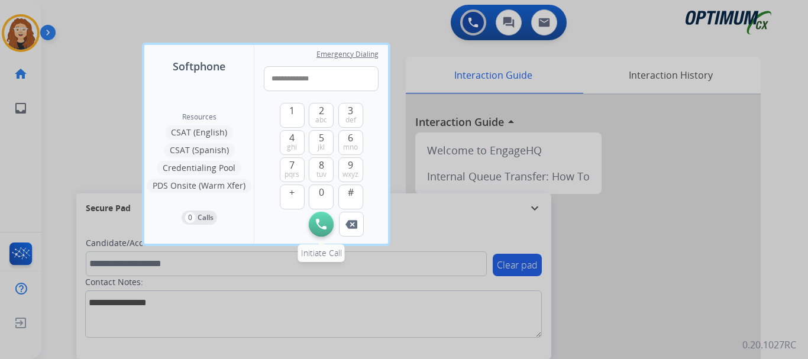
type input "**********"
click at [323, 229] on button "Initiate Call" at bounding box center [321, 224] width 25 height 25
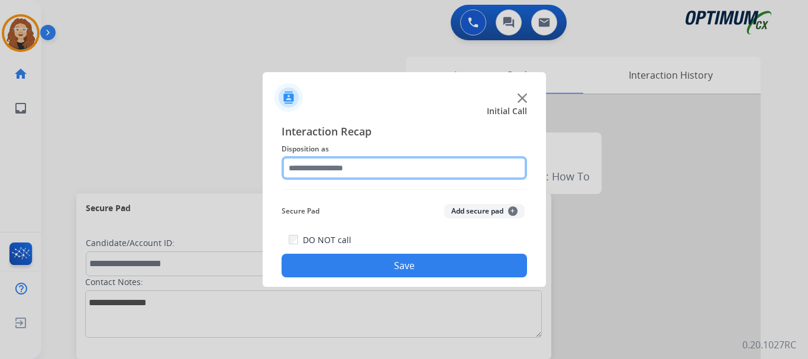
click at [348, 163] on input "text" at bounding box center [404, 168] width 245 height 24
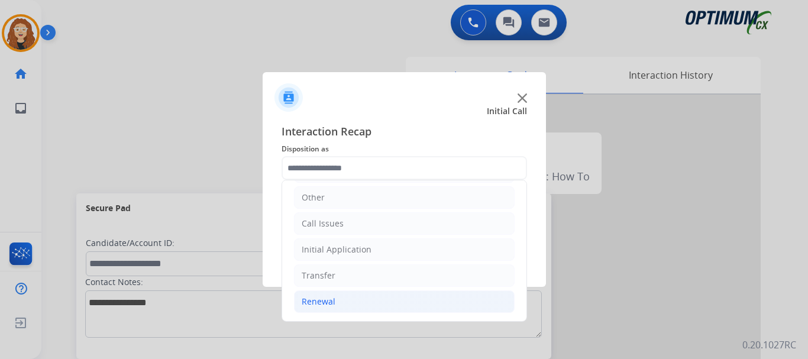
click at [447, 295] on li "Renewal" at bounding box center [404, 301] width 221 height 22
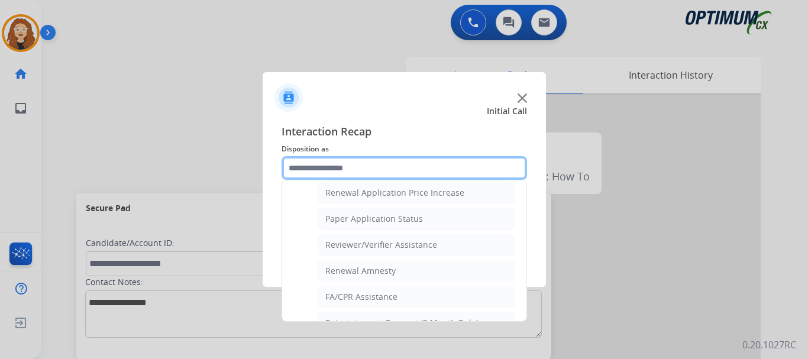
scroll to position [406, 0]
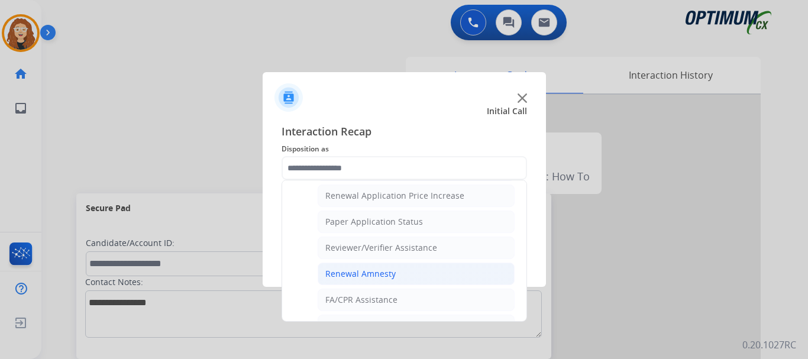
click at [412, 270] on li "Renewal Amnesty" at bounding box center [416, 274] width 197 height 22
type input "**********"
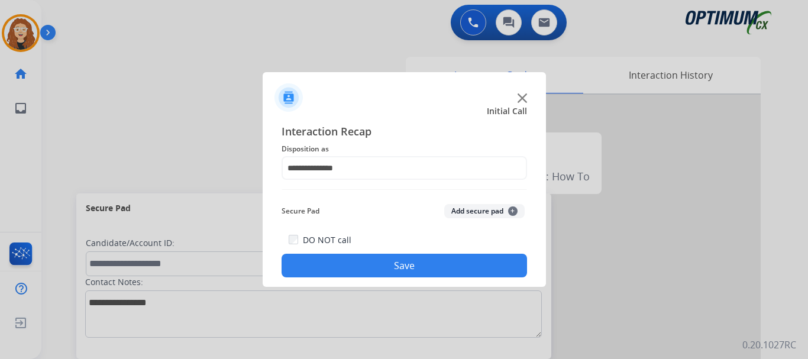
click at [411, 272] on button "Save" at bounding box center [404, 266] width 245 height 24
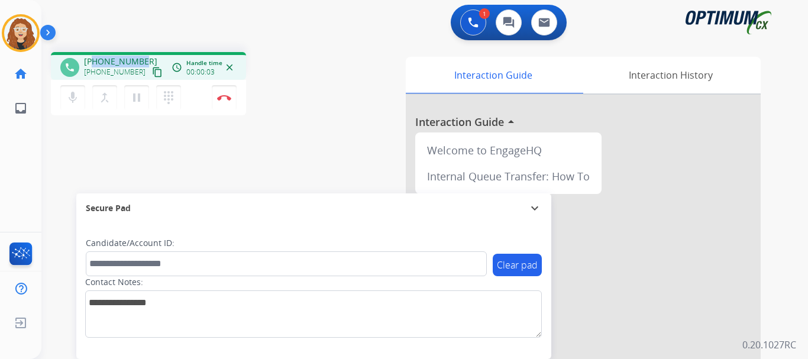
drag, startPoint x: 94, startPoint y: 62, endPoint x: 141, endPoint y: 60, distance: 46.8
click at [141, 60] on span "[PHONE_NUMBER]" at bounding box center [120, 62] width 73 height 12
copy span "7577051226"
click at [229, 98] on img at bounding box center [224, 98] width 14 height 6
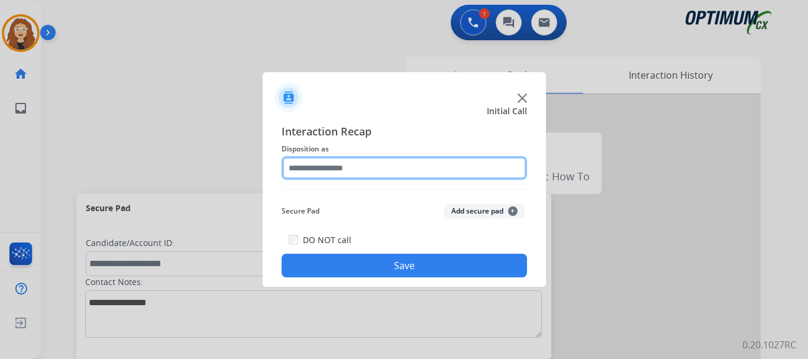
click at [361, 169] on input "text" at bounding box center [404, 168] width 245 height 24
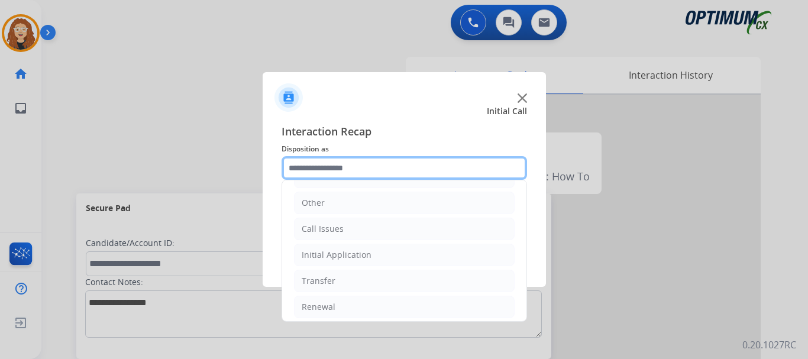
scroll to position [80, 0]
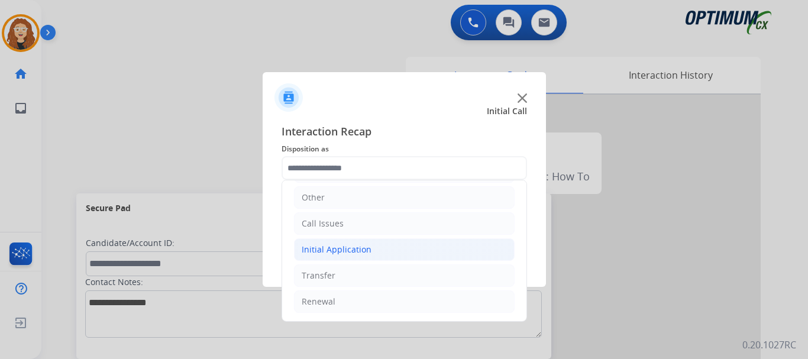
click at [364, 250] on div "Initial Application" at bounding box center [337, 250] width 70 height 12
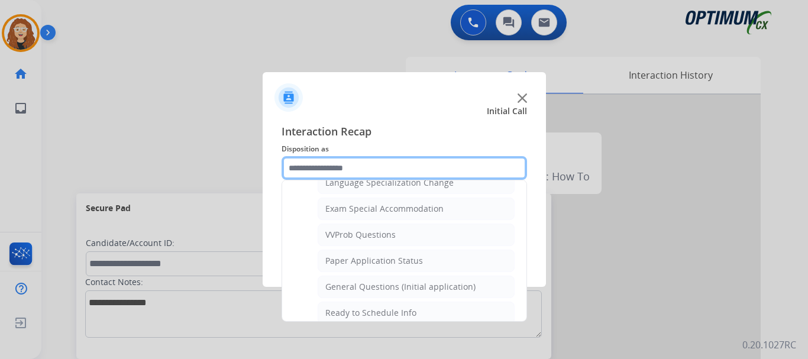
scroll to position [613, 0]
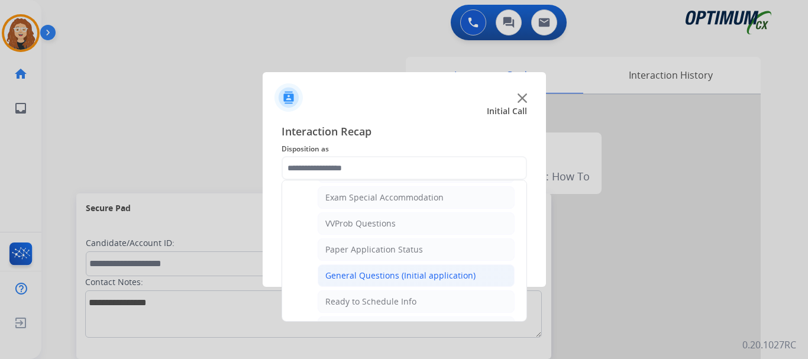
click at [434, 276] on div "General Questions (Initial application)" at bounding box center [400, 276] width 150 height 12
type input "**********"
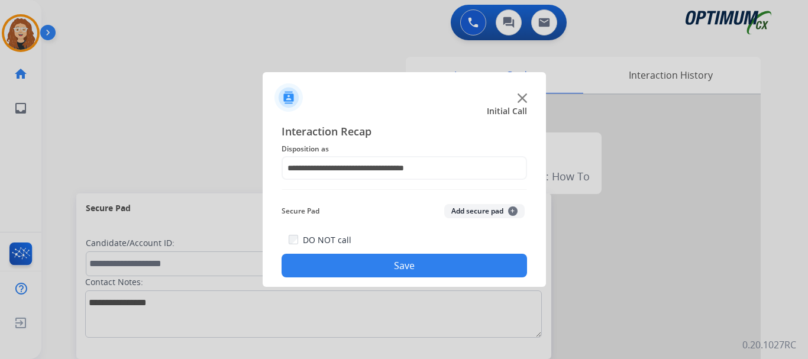
click at [416, 268] on button "Save" at bounding box center [404, 266] width 245 height 24
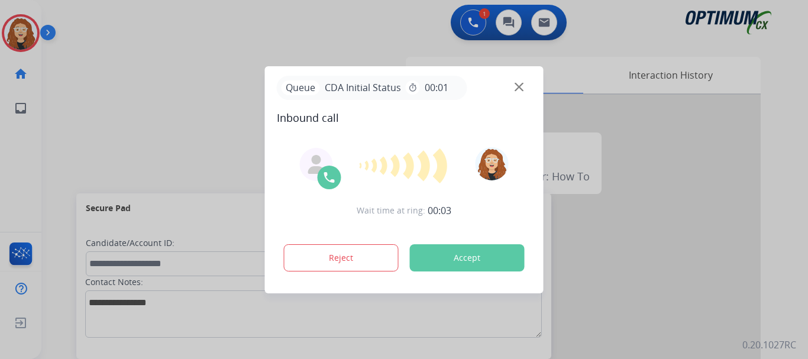
click at [90, 111] on div at bounding box center [404, 179] width 808 height 359
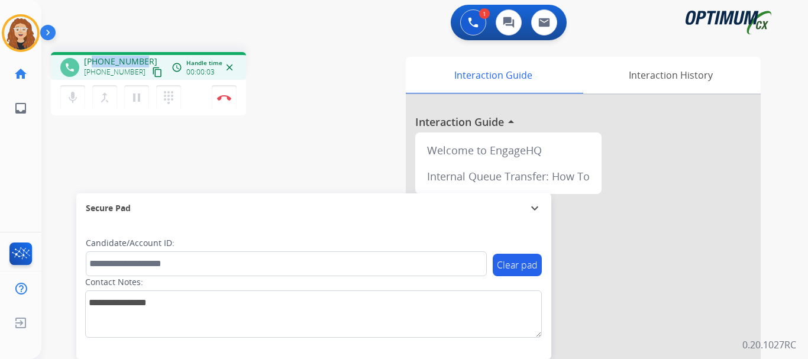
drag, startPoint x: 95, startPoint y: 61, endPoint x: 141, endPoint y: 60, distance: 46.1
click at [141, 62] on span "[PHONE_NUMBER]" at bounding box center [120, 62] width 73 height 12
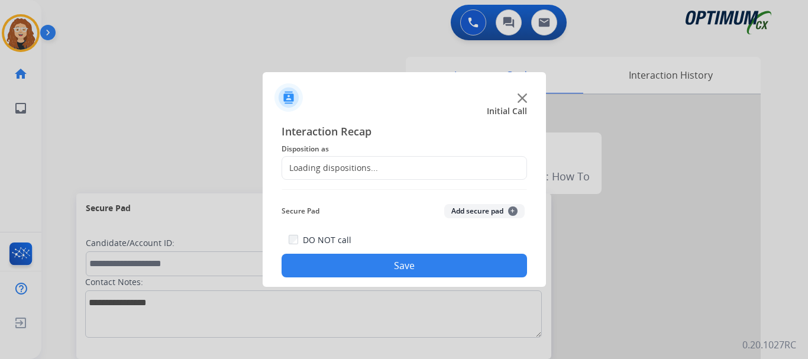
click at [225, 98] on div at bounding box center [404, 179] width 808 height 359
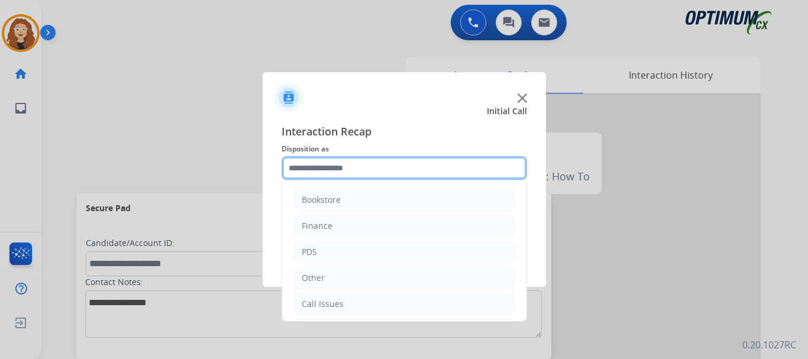
click at [351, 170] on input "text" at bounding box center [404, 168] width 245 height 24
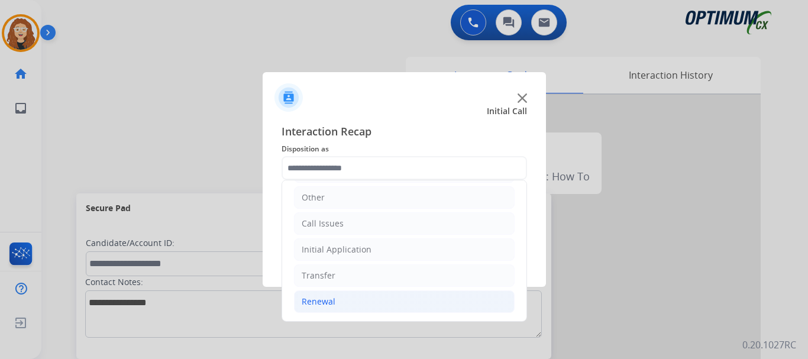
drag, startPoint x: 379, startPoint y: 302, endPoint x: 422, endPoint y: 305, distance: 42.7
click at [380, 302] on li "Renewal" at bounding box center [404, 301] width 221 height 22
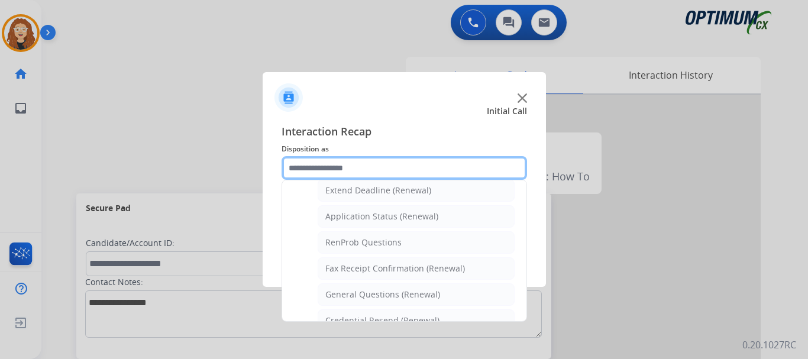
scroll to position [261, 0]
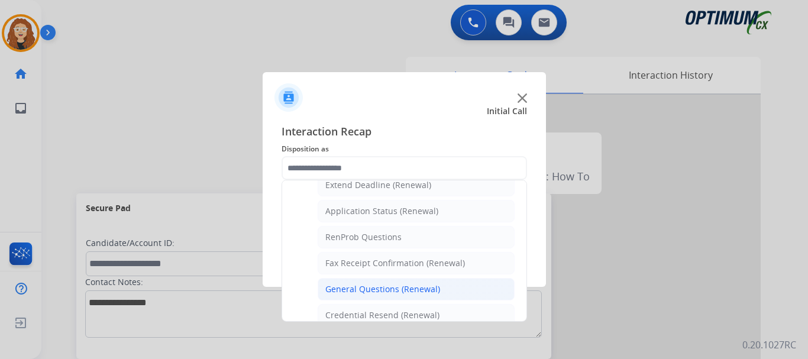
click at [416, 293] on div "General Questions (Renewal)" at bounding box center [382, 289] width 115 height 12
type input "**********"
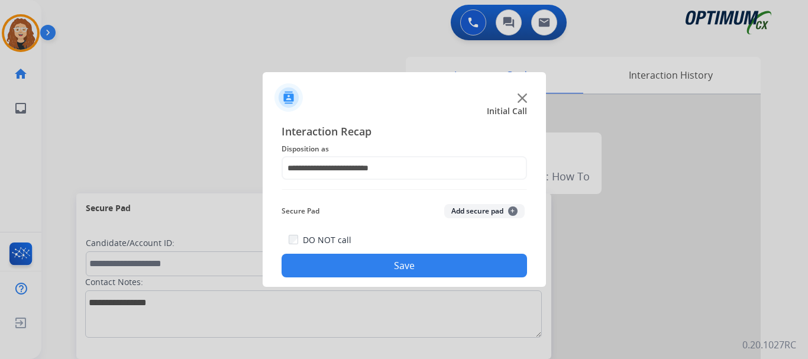
click at [402, 275] on button "Save" at bounding box center [404, 266] width 245 height 24
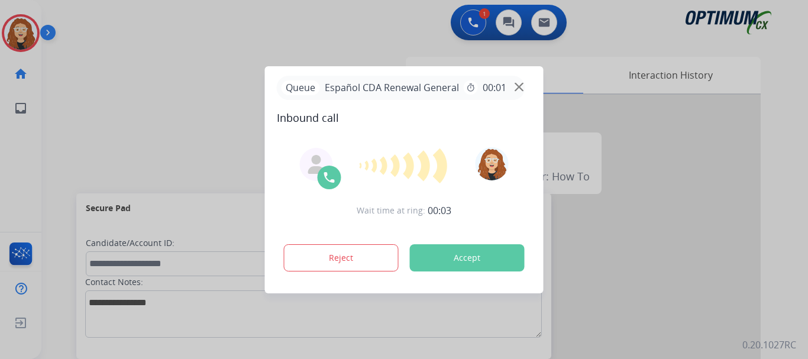
click at [79, 121] on div at bounding box center [404, 179] width 808 height 359
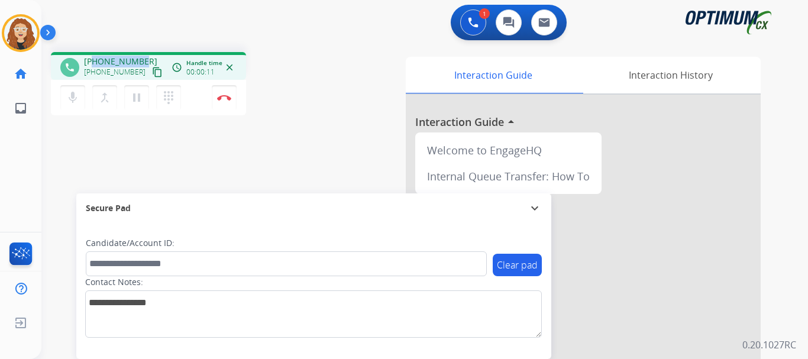
drag, startPoint x: 95, startPoint y: 60, endPoint x: 140, endPoint y: 60, distance: 44.9
click at [140, 60] on span "[PHONE_NUMBER]" at bounding box center [120, 62] width 73 height 12
click at [227, 102] on button "Disconnect" at bounding box center [224, 97] width 25 height 25
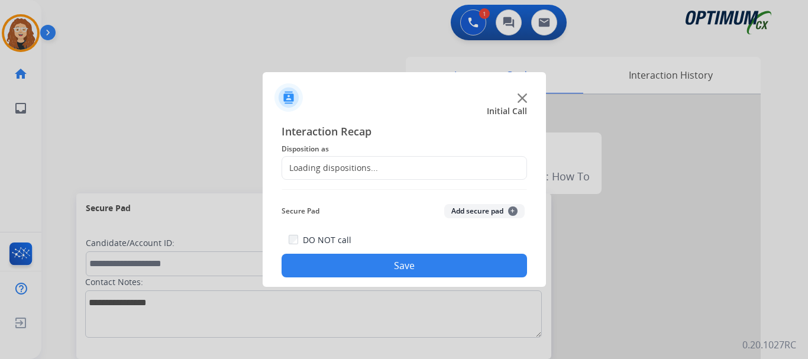
click at [320, 165] on div "Loading dispositions..." at bounding box center [330, 168] width 96 height 12
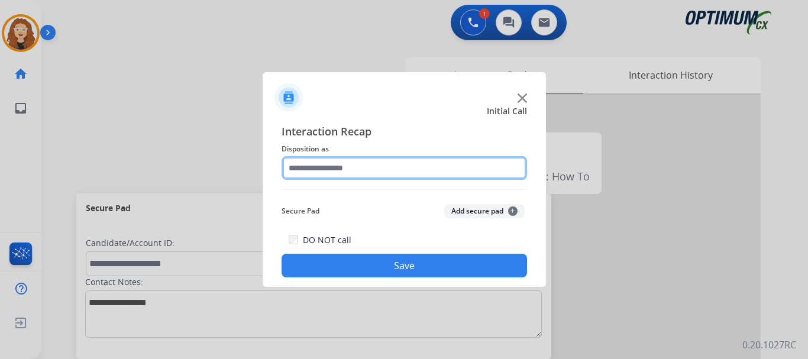
click at [334, 169] on input "text" at bounding box center [404, 168] width 245 height 24
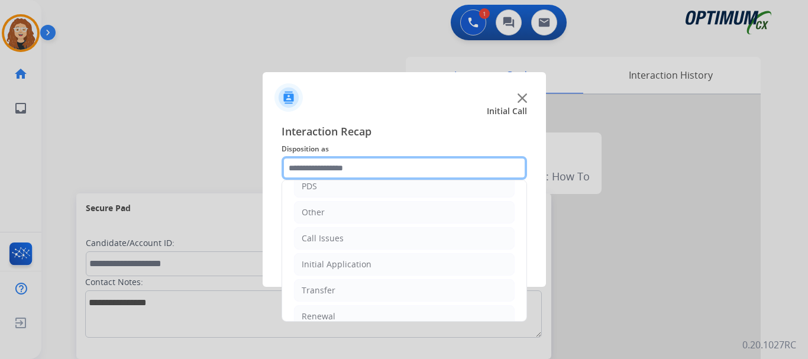
scroll to position [80, 0]
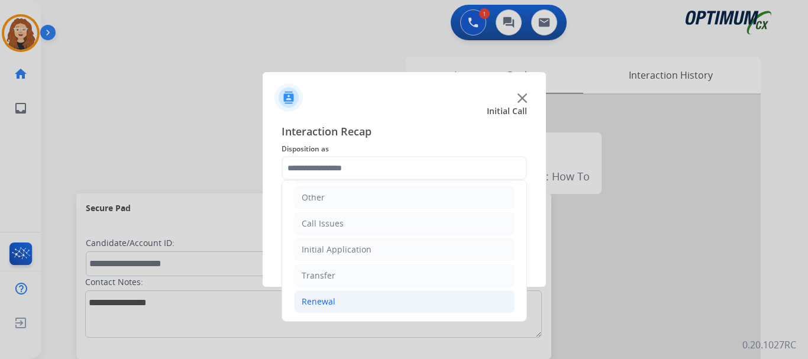
drag, startPoint x: 335, startPoint y: 299, endPoint x: 402, endPoint y: 307, distance: 67.3
click at [337, 299] on li "Renewal" at bounding box center [404, 301] width 221 height 22
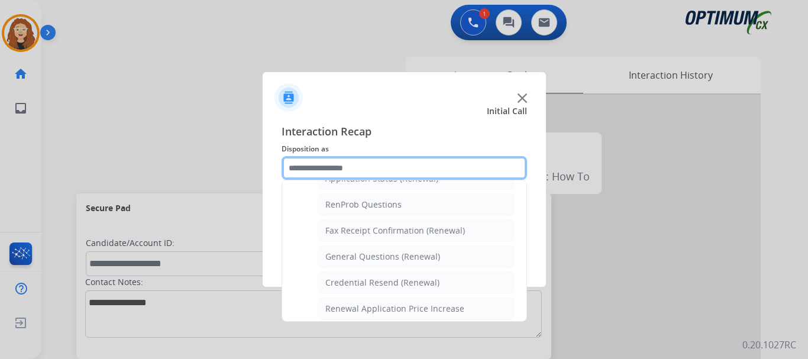
scroll to position [301, 0]
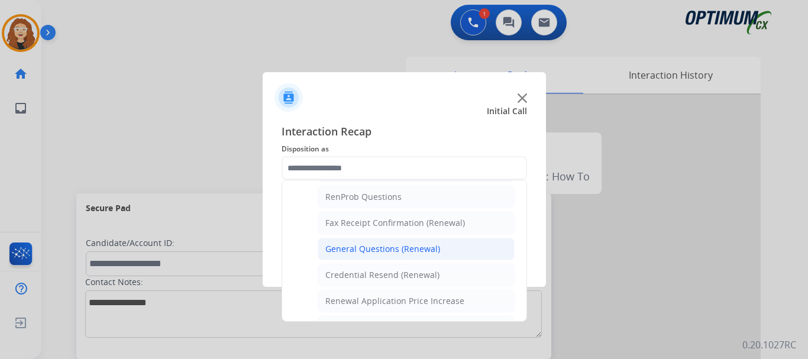
click at [425, 252] on div "General Questions (Renewal)" at bounding box center [382, 249] width 115 height 12
type input "**********"
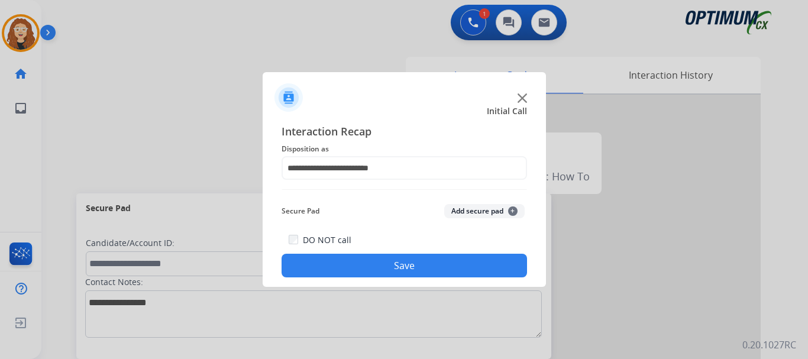
click at [412, 268] on button "Save" at bounding box center [404, 266] width 245 height 24
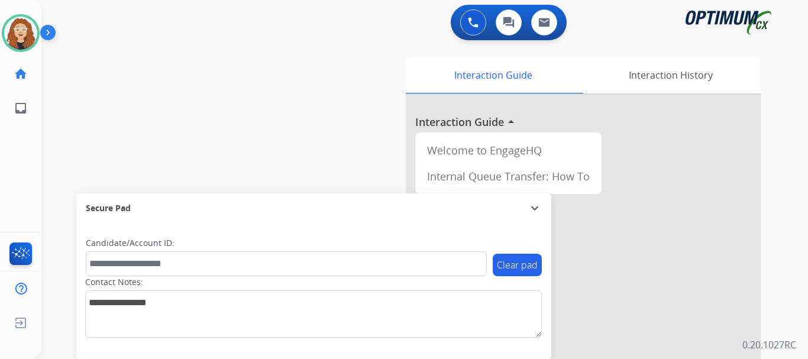
click at [73, 142] on div "swap_horiz Break voice bridge close_fullscreen Connect 3-Way Call merge_type Se…" at bounding box center [410, 289] width 738 height 493
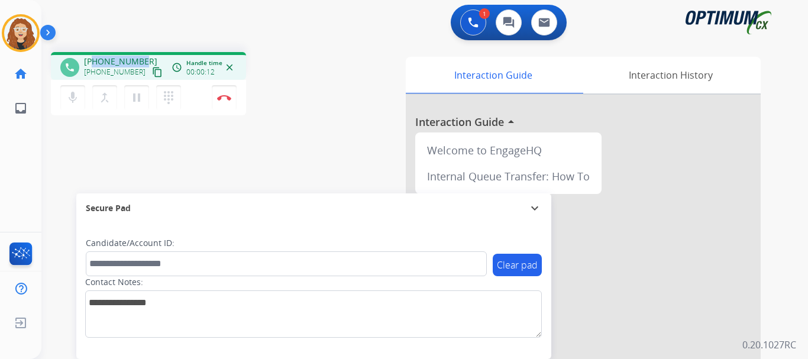
drag, startPoint x: 95, startPoint y: 62, endPoint x: 139, endPoint y: 57, distance: 44.5
click at [143, 58] on div "[PHONE_NUMBER] [PHONE_NUMBER] content_copy" at bounding box center [124, 68] width 80 height 24
click at [228, 102] on button "Disconnect" at bounding box center [224, 97] width 25 height 25
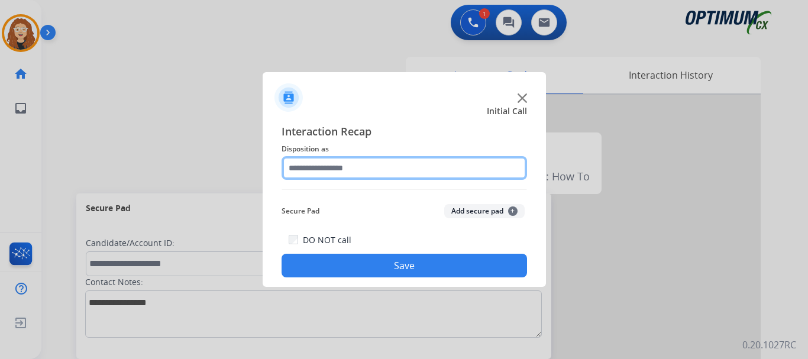
click at [338, 165] on input "text" at bounding box center [404, 168] width 245 height 24
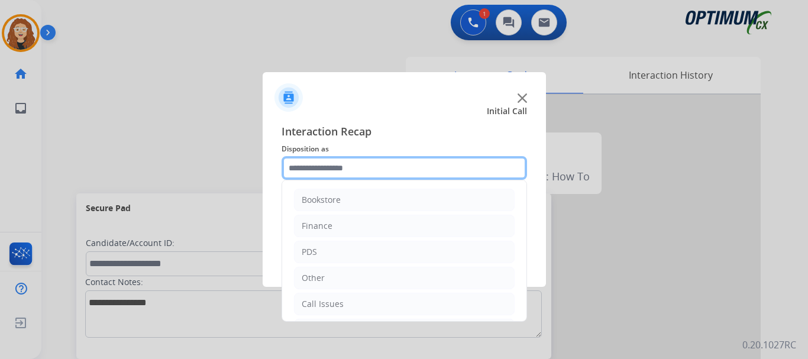
scroll to position [80, 0]
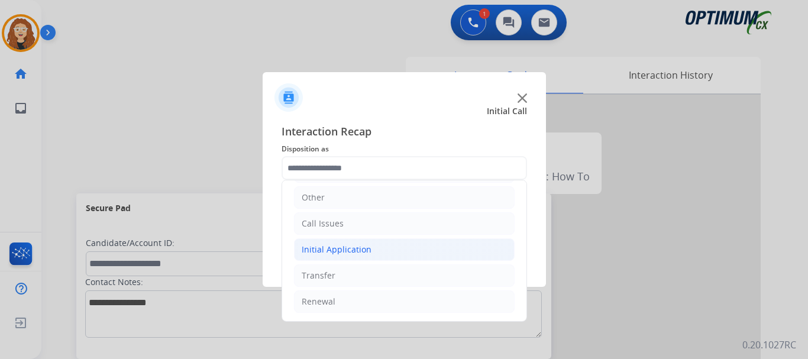
click at [347, 254] on div "Initial Application" at bounding box center [337, 250] width 70 height 12
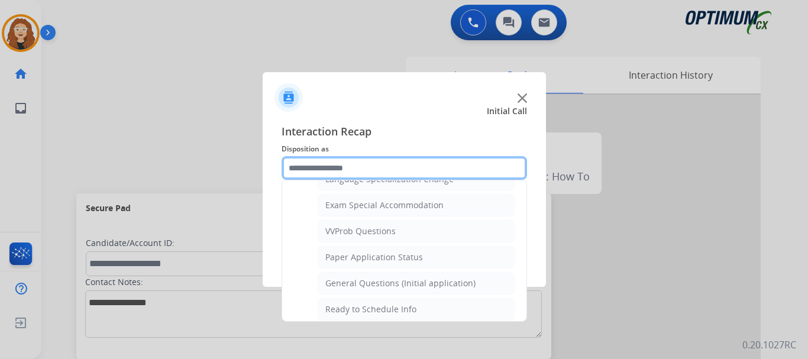
scroll to position [623, 0]
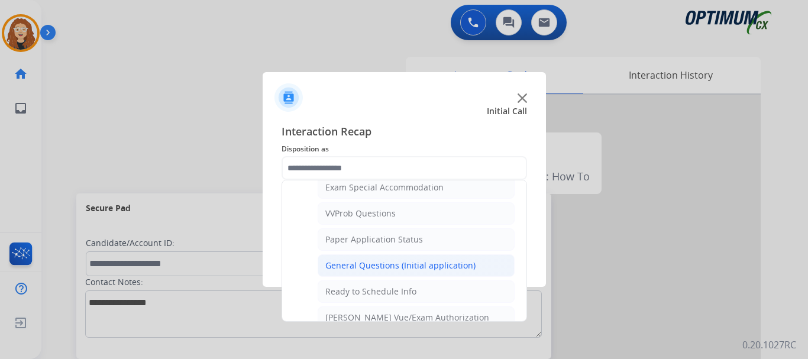
click at [429, 267] on div "General Questions (Initial application)" at bounding box center [400, 266] width 150 height 12
type input "**********"
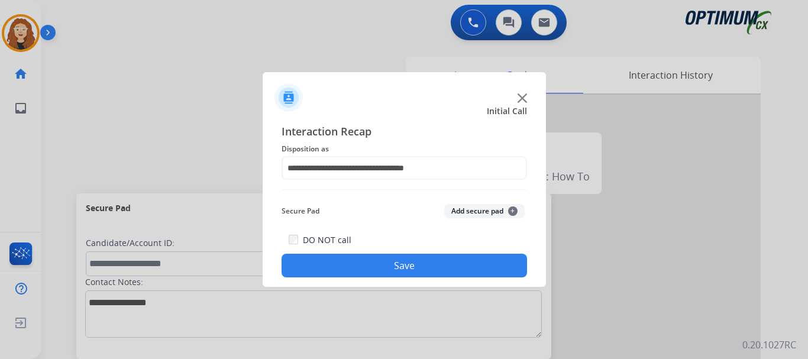
click at [429, 267] on button "Save" at bounding box center [404, 266] width 245 height 24
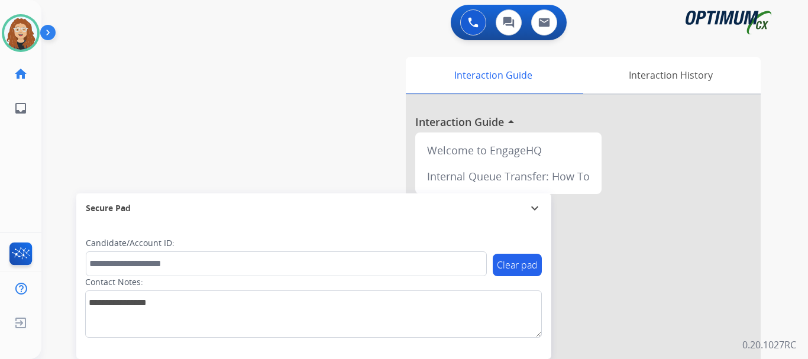
click at [219, 101] on div "swap_horiz Break voice bridge close_fullscreen Connect 3-Way Call merge_type Se…" at bounding box center [410, 289] width 738 height 493
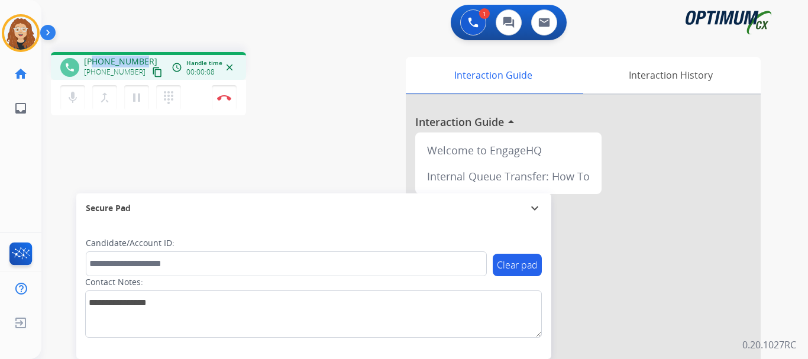
drag, startPoint x: 93, startPoint y: 59, endPoint x: 142, endPoint y: 57, distance: 48.5
click at [142, 57] on div "[PHONE_NUMBER] [PHONE_NUMBER] content_copy" at bounding box center [124, 68] width 80 height 24
click at [228, 100] on img at bounding box center [224, 98] width 14 height 6
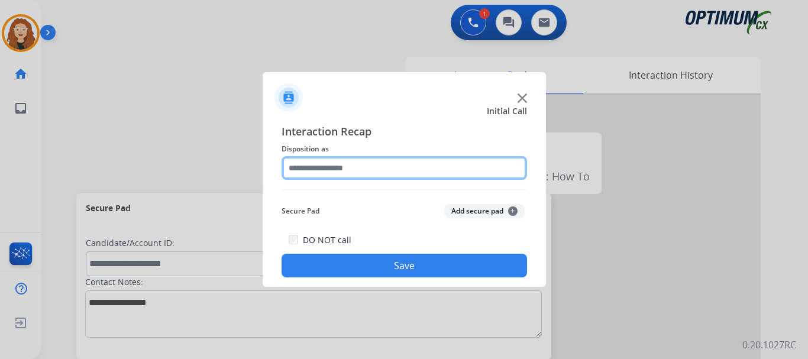
click at [332, 166] on input "text" at bounding box center [404, 168] width 245 height 24
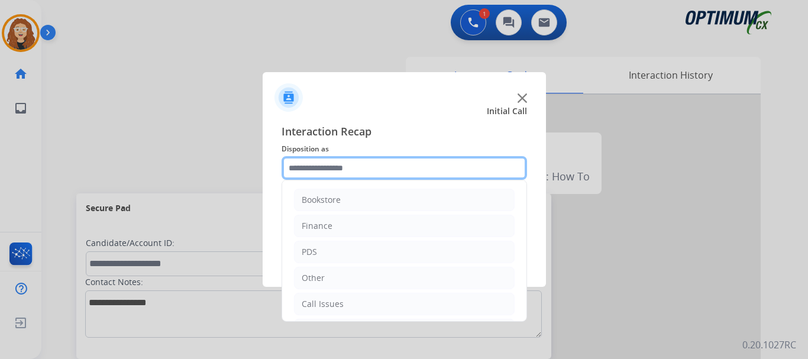
scroll to position [80, 0]
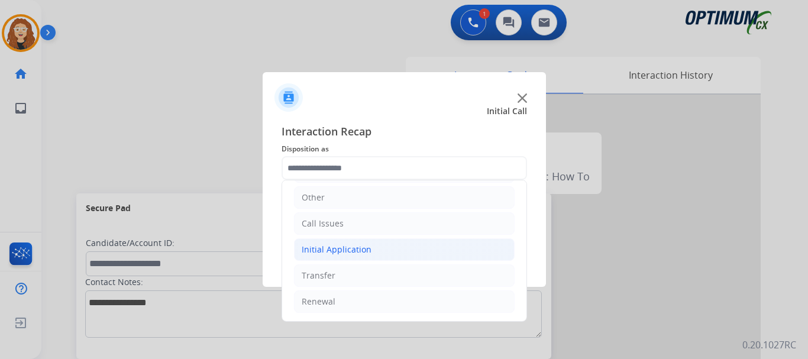
click at [385, 251] on li "Initial Application" at bounding box center [404, 249] width 221 height 22
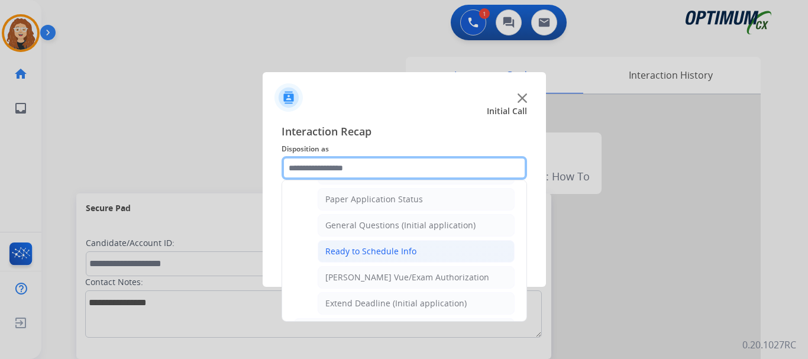
scroll to position [659, 0]
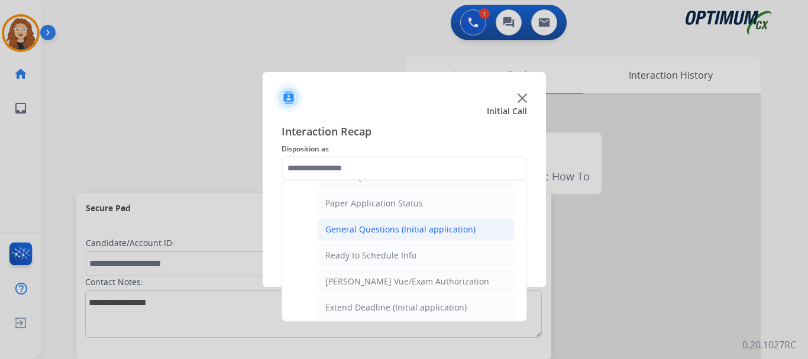
click at [426, 234] on div "General Questions (Initial application)" at bounding box center [400, 230] width 150 height 12
type input "**********"
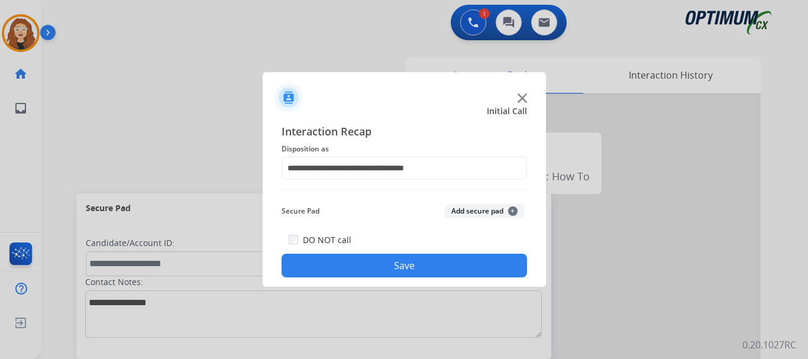
click at [417, 260] on button "Save" at bounding box center [404, 266] width 245 height 24
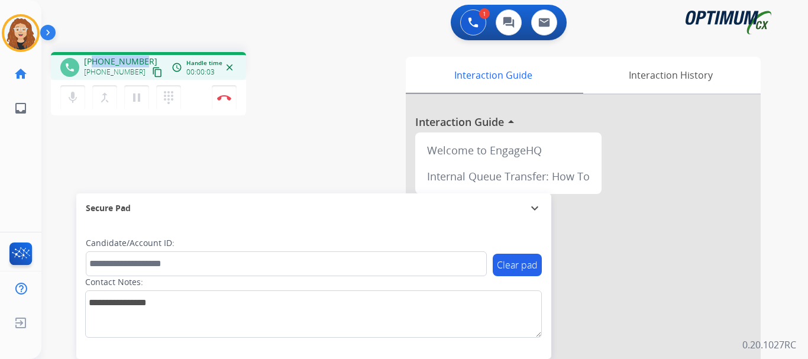
drag, startPoint x: 94, startPoint y: 62, endPoint x: 141, endPoint y: 59, distance: 47.4
click at [141, 59] on div "[PHONE_NUMBER] [PHONE_NUMBER] content_copy" at bounding box center [124, 68] width 80 height 24
click at [227, 98] on img at bounding box center [224, 98] width 14 height 6
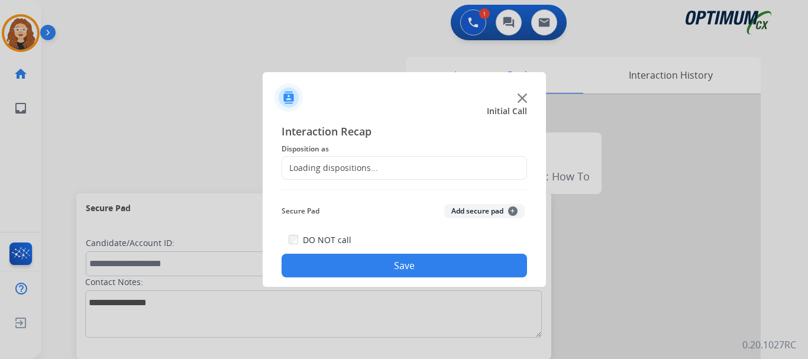
click at [340, 163] on div "Loading dispositions..." at bounding box center [330, 168] width 96 height 12
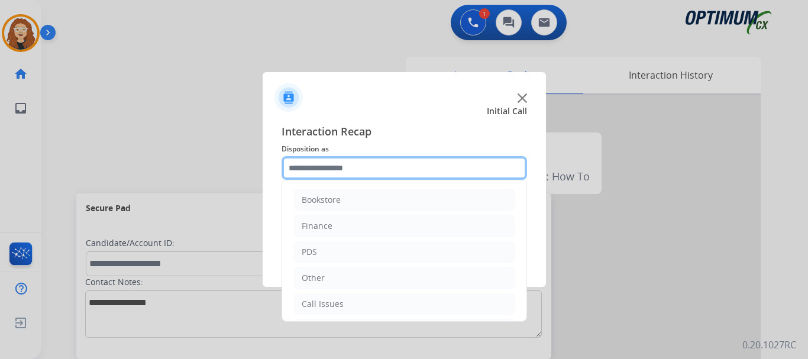
click at [354, 172] on input "text" at bounding box center [404, 168] width 245 height 24
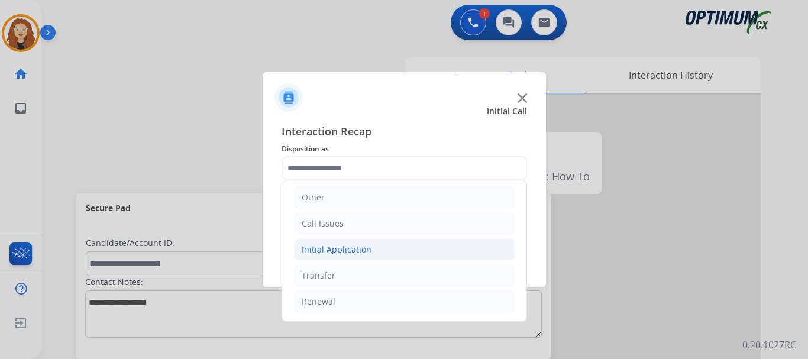
click at [376, 246] on li "Initial Application" at bounding box center [404, 249] width 221 height 22
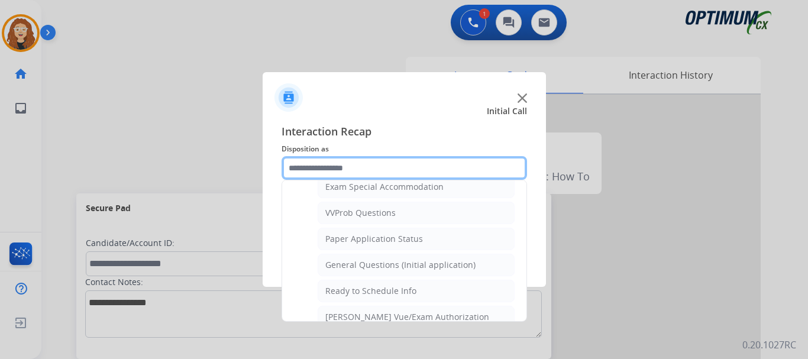
scroll to position [627, 0]
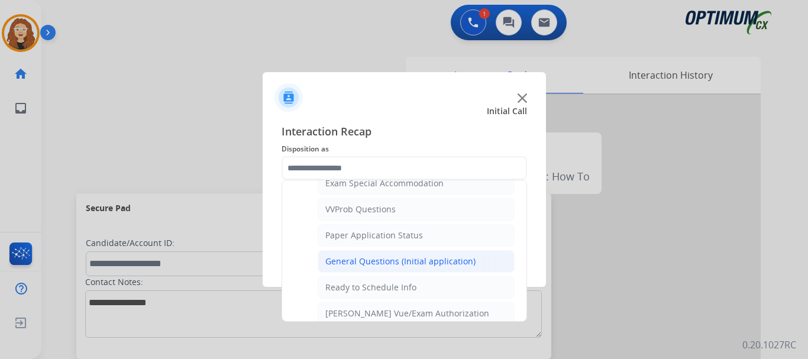
click at [457, 265] on div "General Questions (Initial application)" at bounding box center [400, 261] width 150 height 12
type input "**********"
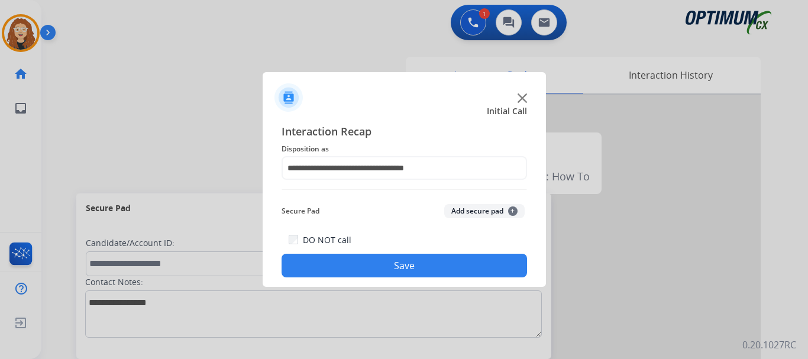
click at [457, 265] on button "Save" at bounding box center [404, 266] width 245 height 24
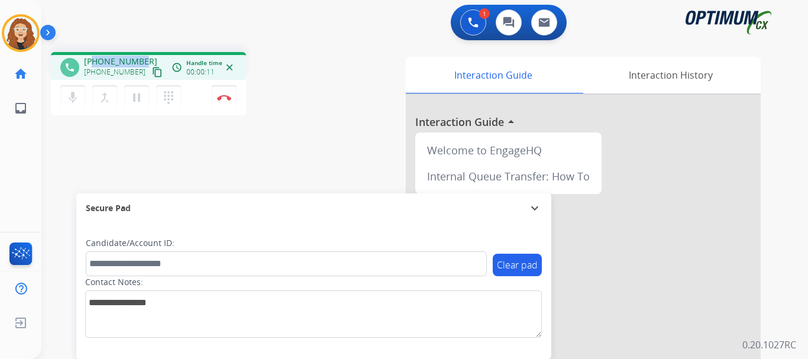
drag, startPoint x: 95, startPoint y: 60, endPoint x: 141, endPoint y: 54, distance: 46.6
click at [141, 54] on div "phone [PHONE_NUMBER] [PHONE_NUMBER] content_copy access_time Call metrics Queue…" at bounding box center [148, 66] width 195 height 28
click at [225, 95] on img at bounding box center [224, 98] width 14 height 6
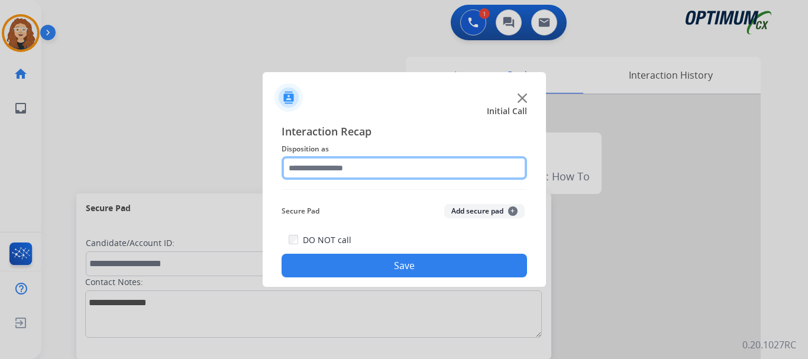
click at [341, 166] on input "text" at bounding box center [404, 168] width 245 height 24
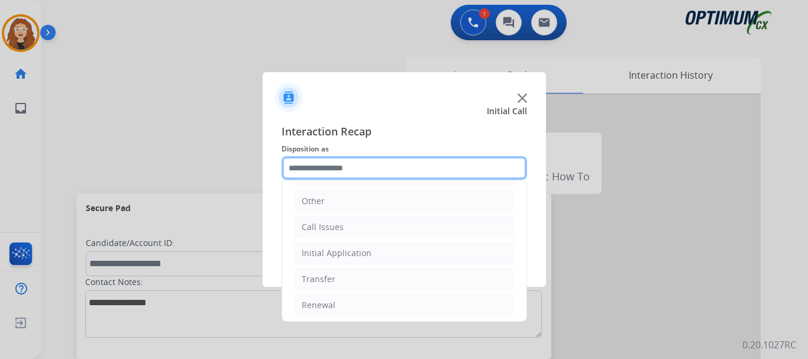
scroll to position [80, 0]
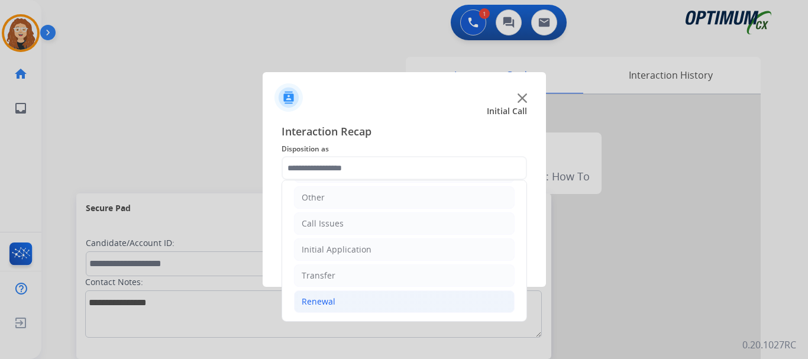
click at [341, 300] on li "Renewal" at bounding box center [404, 301] width 221 height 22
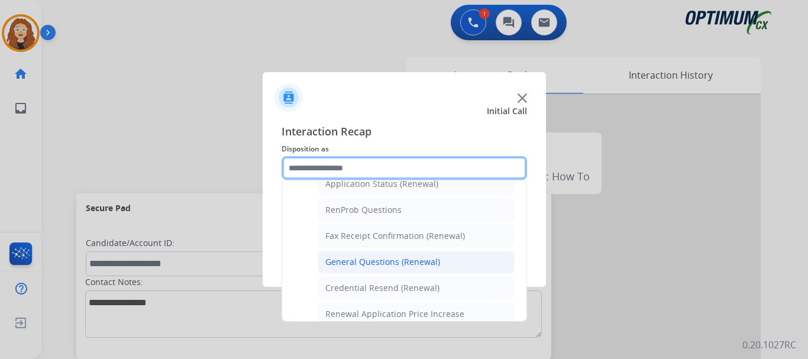
scroll to position [289, 0]
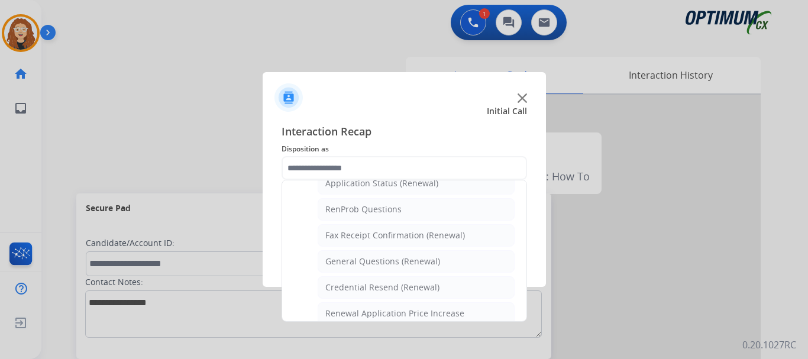
click at [444, 260] on li "General Questions (Renewal)" at bounding box center [416, 261] width 197 height 22
type input "**********"
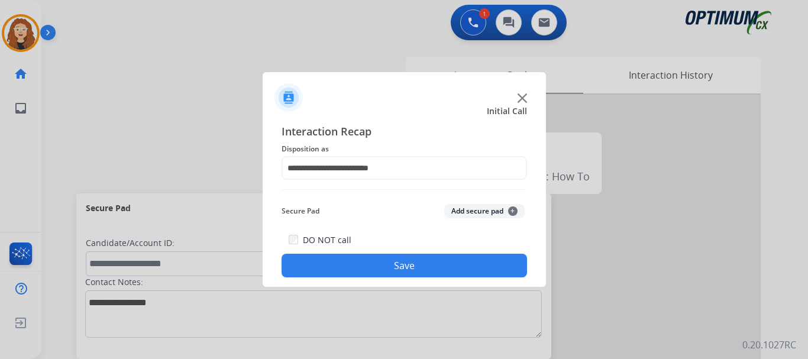
click at [432, 264] on button "Save" at bounding box center [404, 266] width 245 height 24
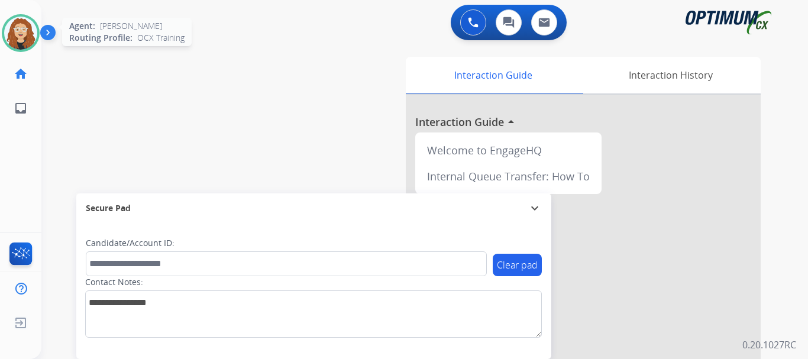
click at [19, 36] on img at bounding box center [20, 33] width 33 height 33
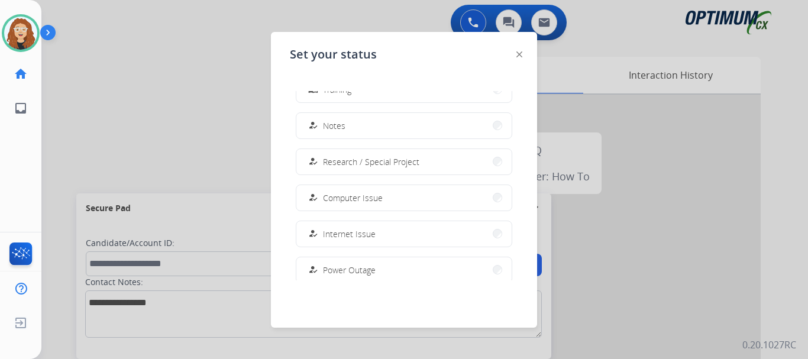
scroll to position [295, 0]
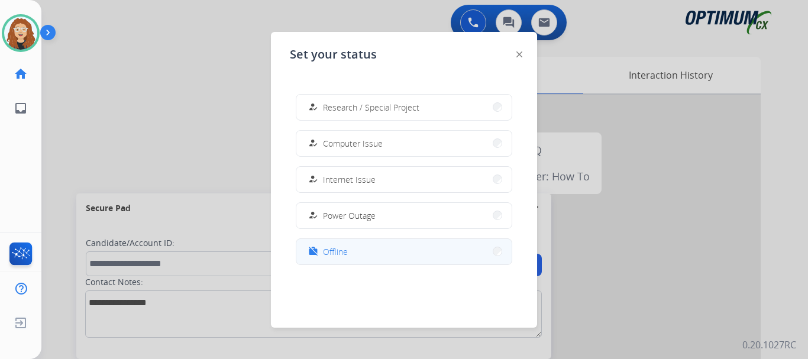
click at [421, 253] on button "work_off Offline" at bounding box center [403, 251] width 215 height 25
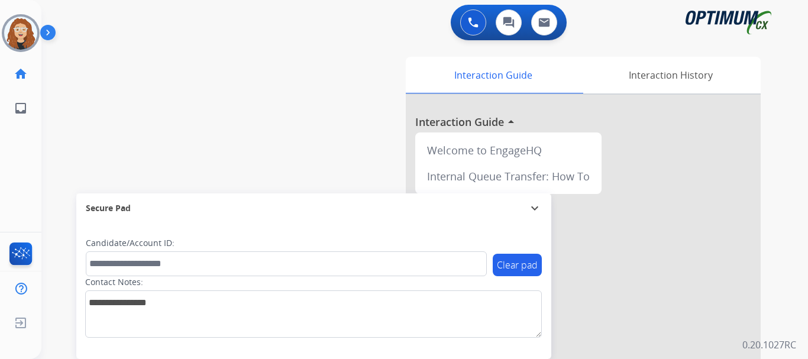
click at [69, 107] on div "swap_horiz Break voice bridge close_fullscreen Connect 3-Way Call merge_type Se…" at bounding box center [410, 289] width 738 height 493
click at [18, 326] on img at bounding box center [20, 323] width 21 height 22
